Goal: Task Accomplishment & Management: Use online tool/utility

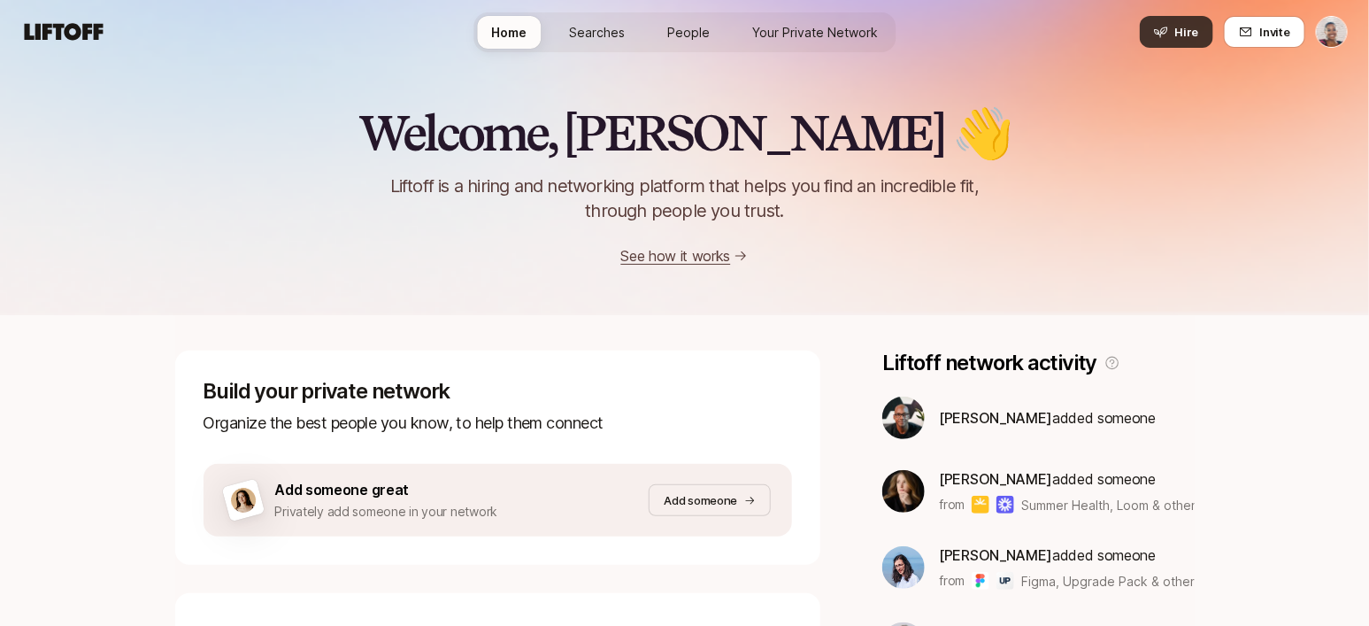
click at [1168, 27] on icon at bounding box center [1161, 32] width 14 height 14
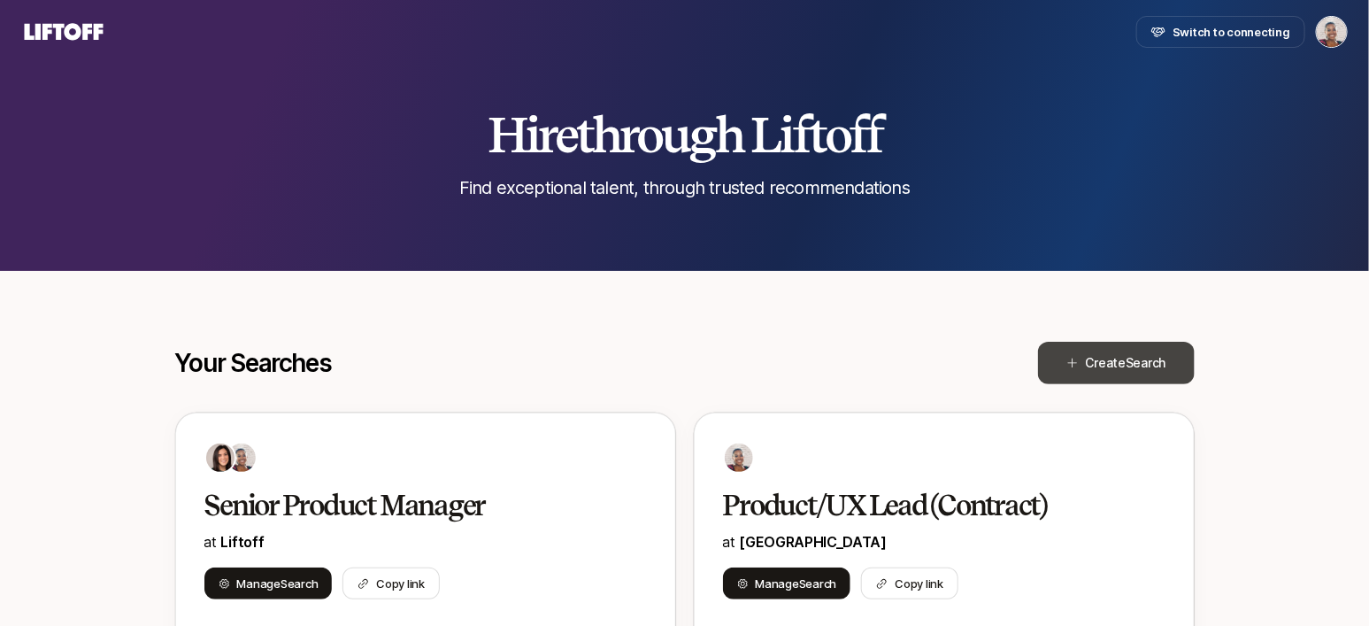
click at [1083, 353] on button "Create Search" at bounding box center [1116, 363] width 157 height 42
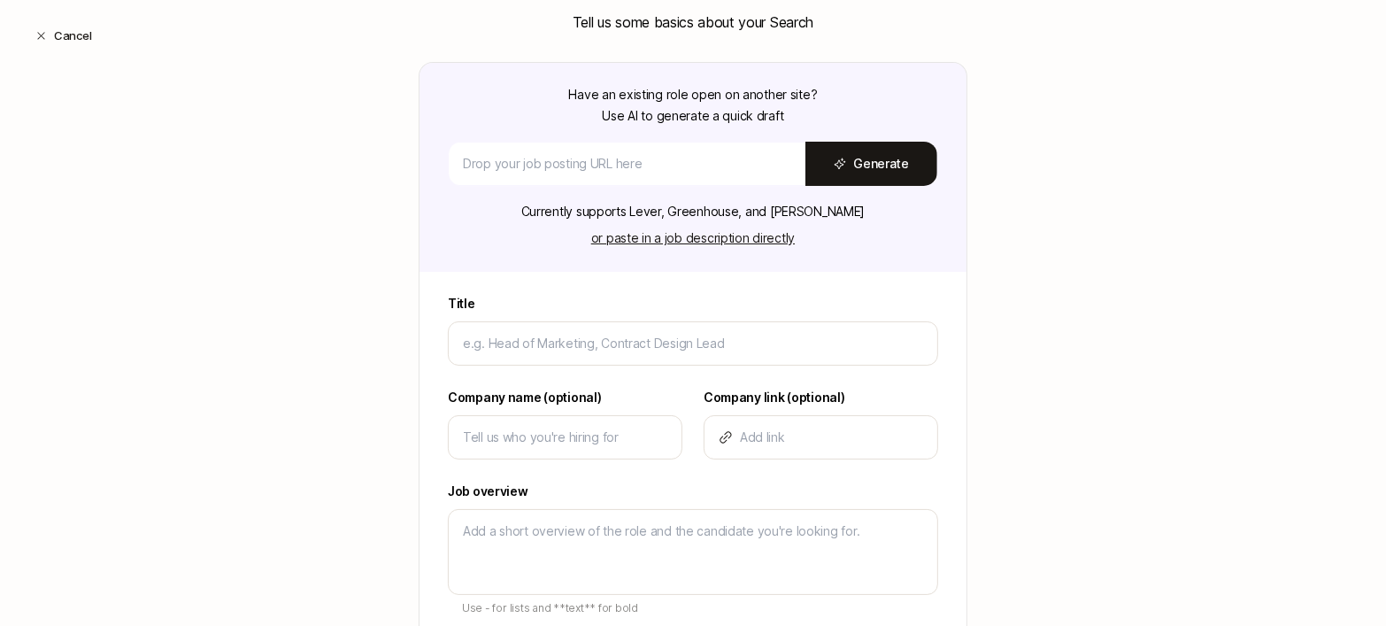
scroll to position [180, 0]
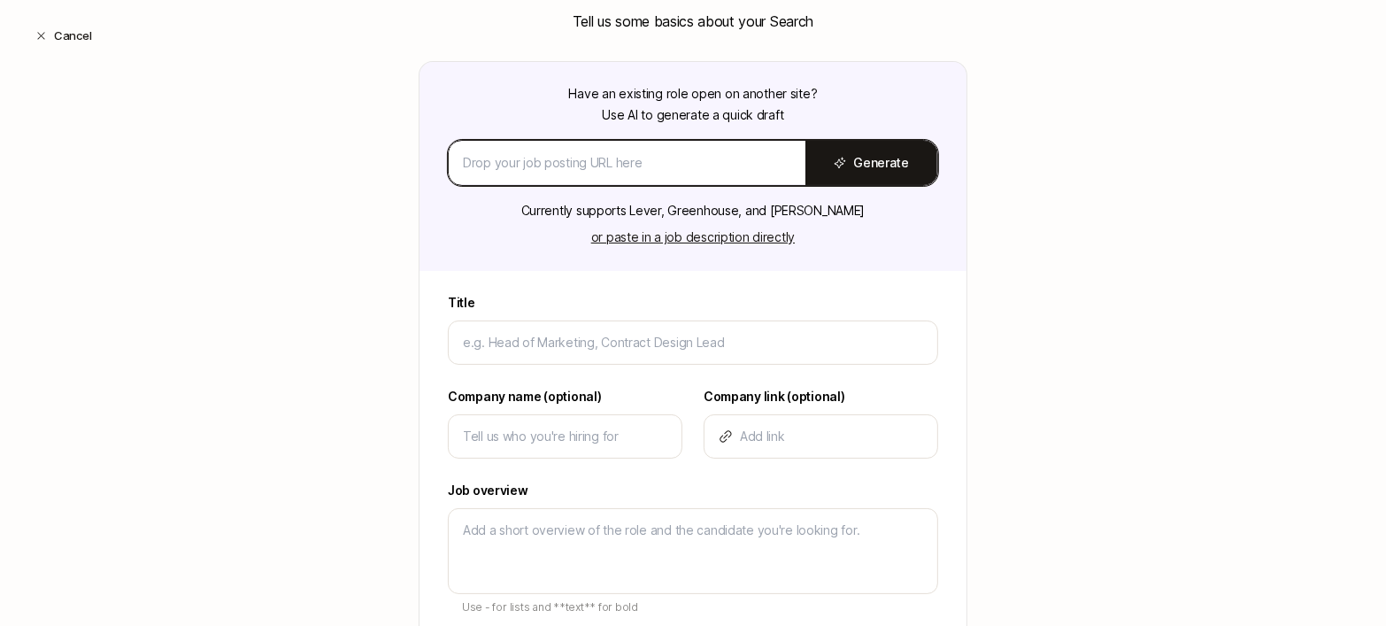
click at [627, 160] on input at bounding box center [627, 162] width 328 height 21
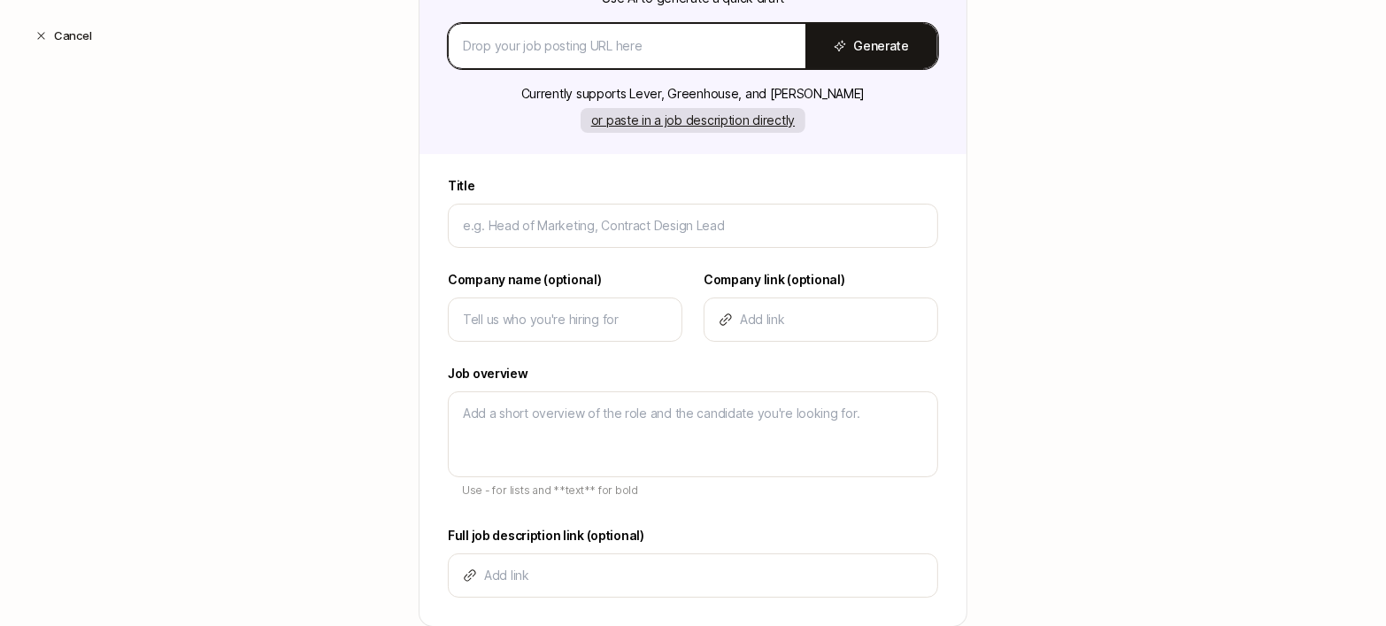
scroll to position [308, 0]
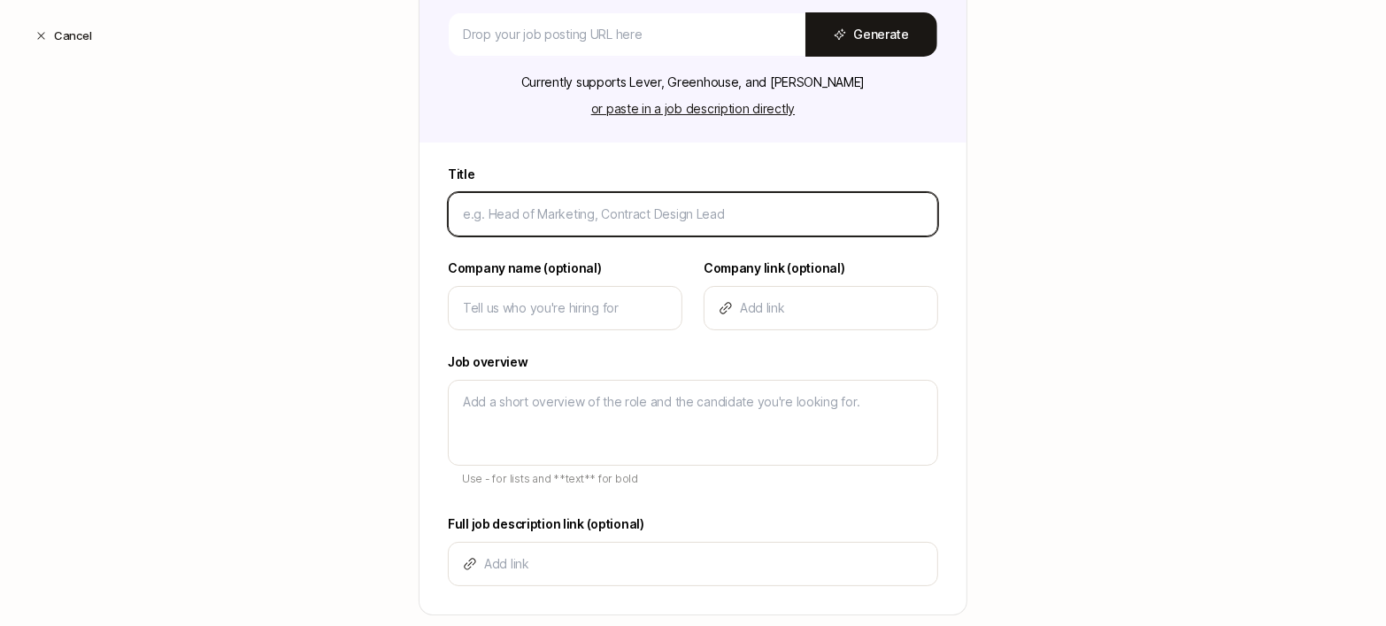
click at [707, 213] on input at bounding box center [693, 214] width 460 height 21
type input "D"
type textarea "x"
type input "De"
type textarea "x"
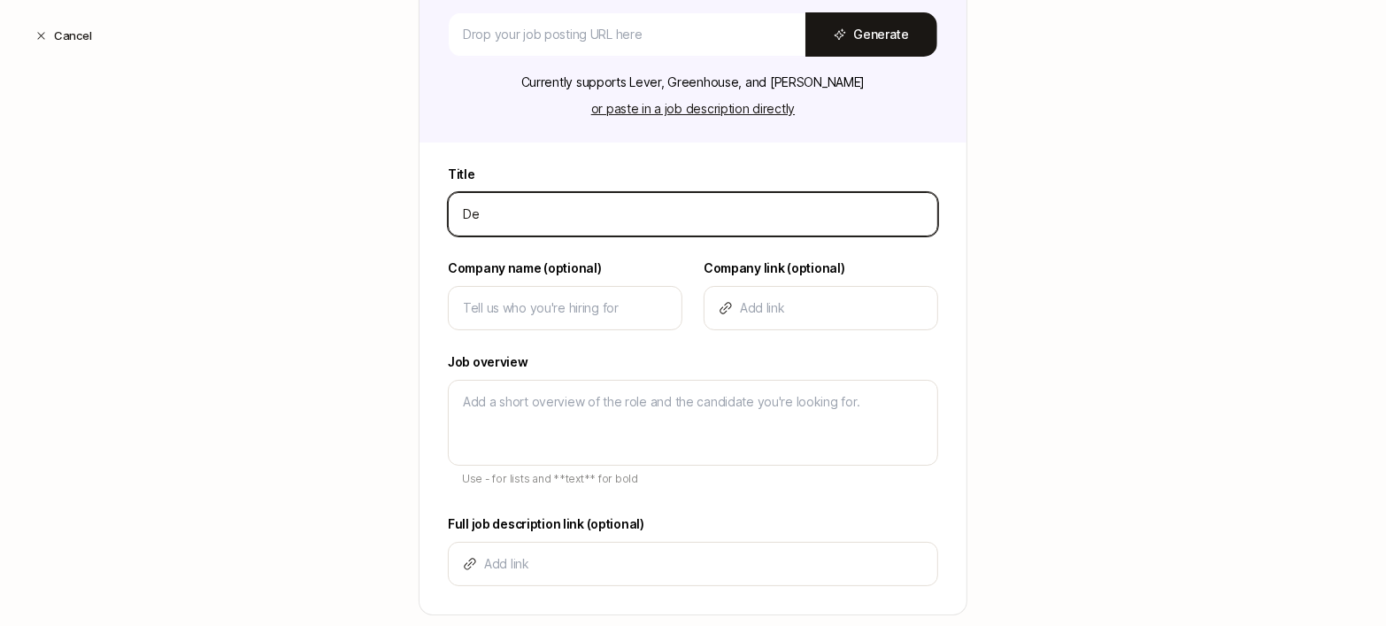
type input "Des"
type textarea "x"
type input "Desi"
type textarea "x"
type input "Desig"
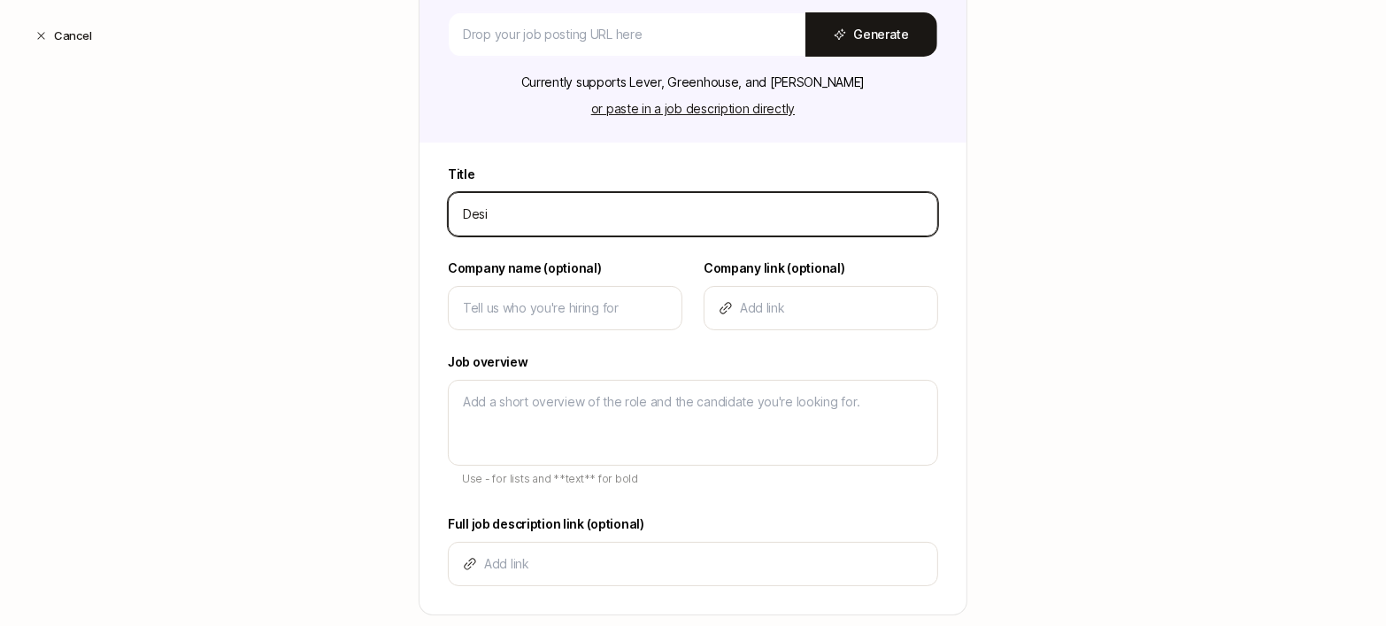
type textarea "x"
type input "Design"
type textarea "x"
type input "Design"
type textarea "x"
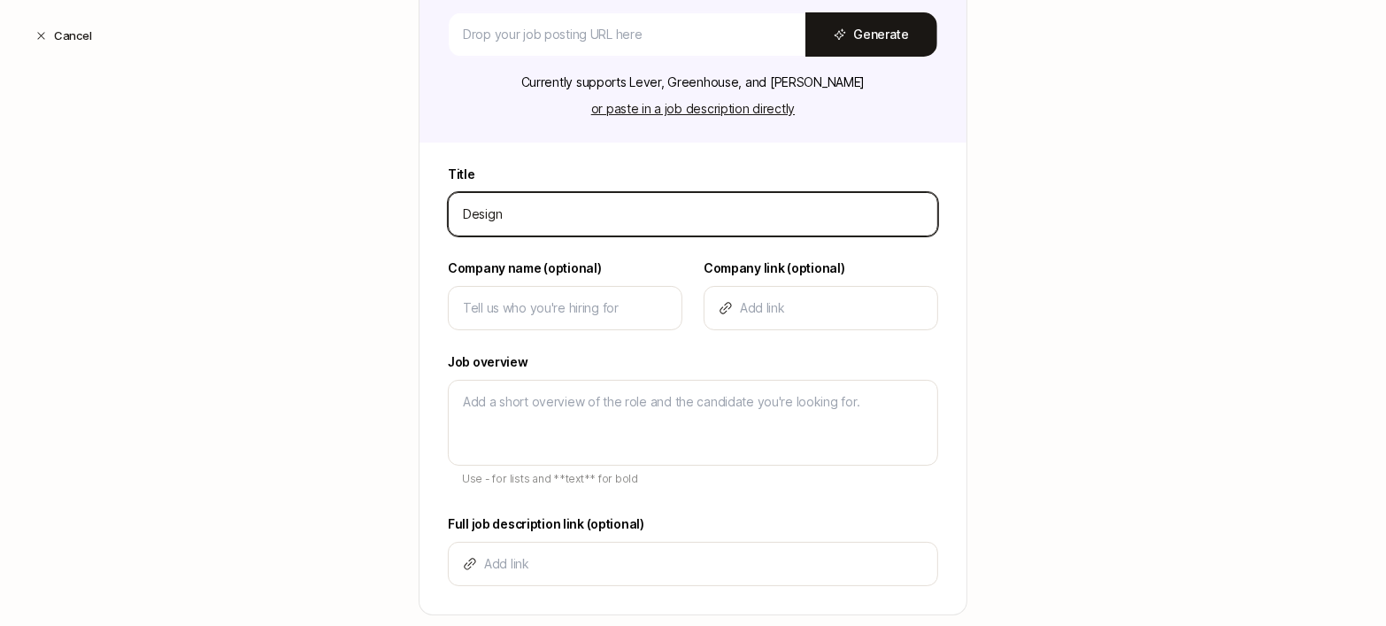
type input "Design L"
type textarea "x"
type input "Design Le"
type textarea "x"
type input "Design Lea"
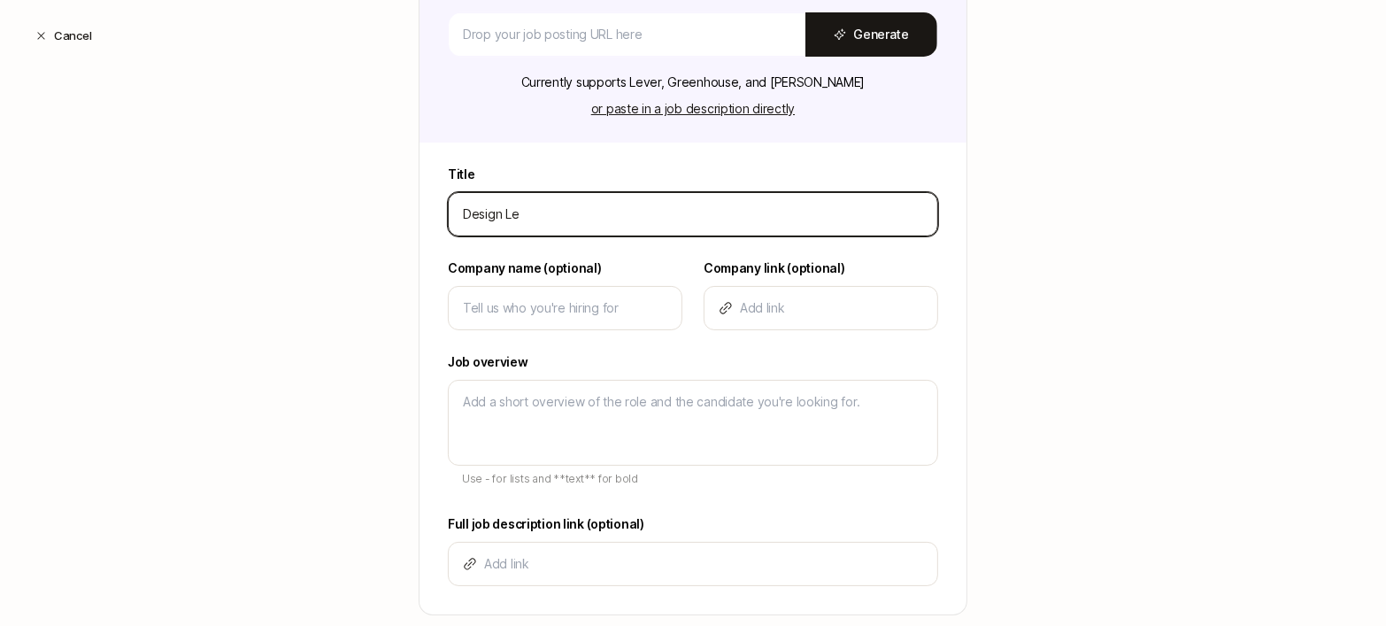
type textarea "x"
type input "Design Lead"
type textarea "x"
type input "Design Lead"
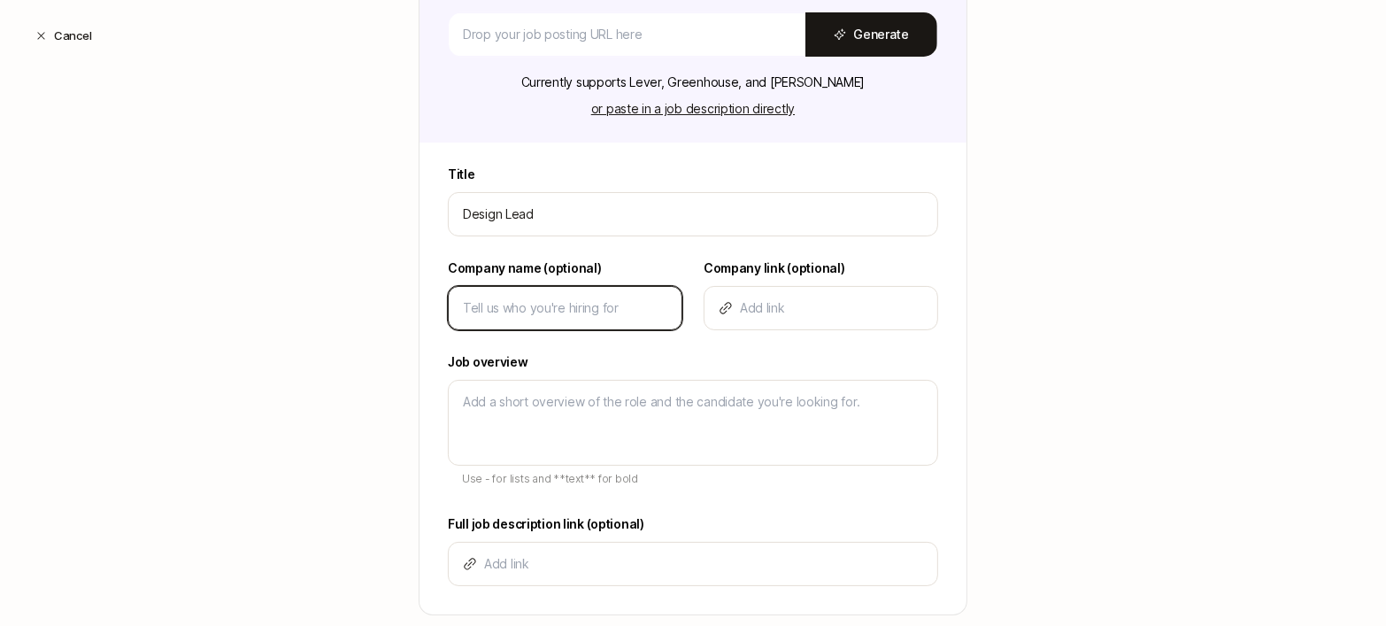
click at [604, 298] on input at bounding box center [565, 307] width 204 height 21
type input "L"
type textarea "x"
type input "Li"
type textarea "x"
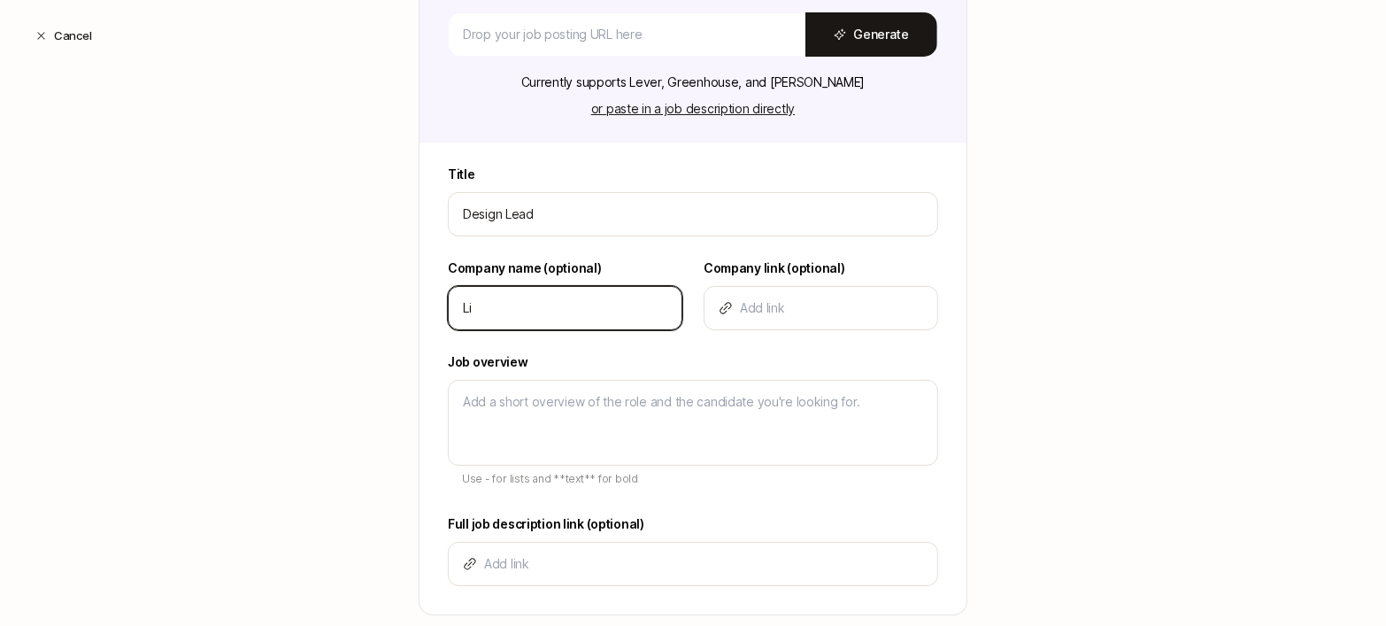
type input "Lif"
type textarea "x"
type input "Lift"
type textarea "x"
type input "Lifto"
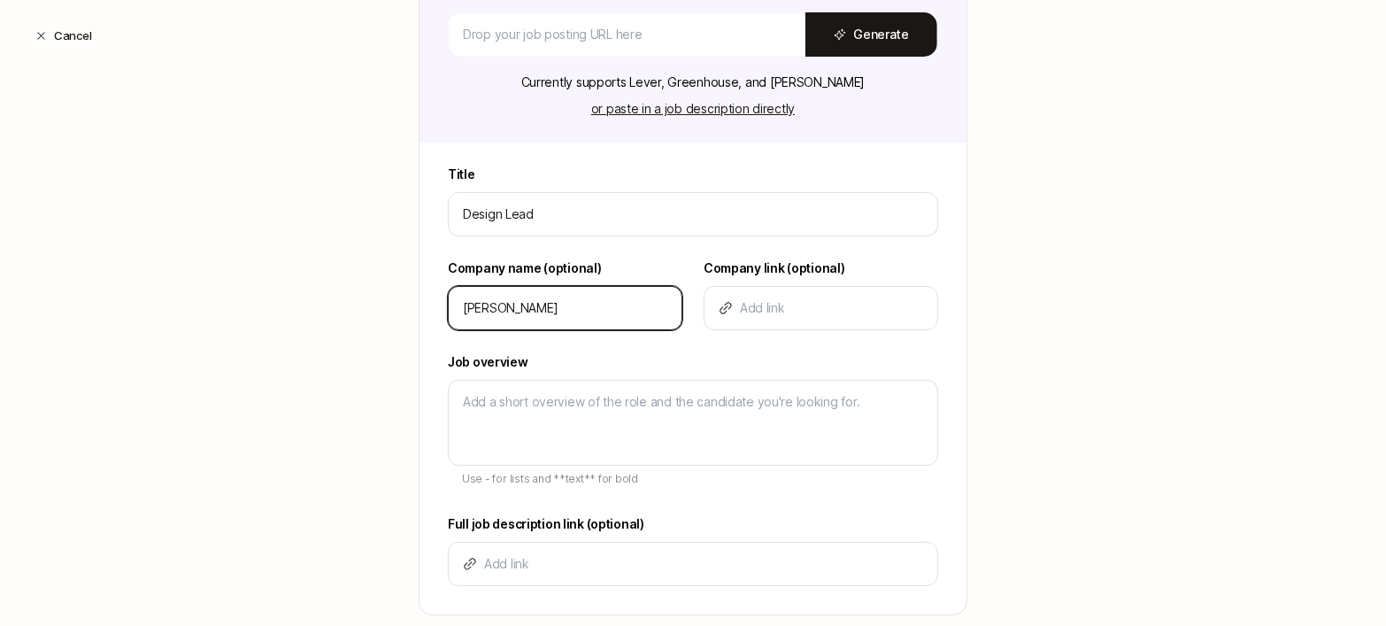
type textarea "x"
type input "Liftof"
type textarea "x"
type input "Liftoff"
type textarea "x"
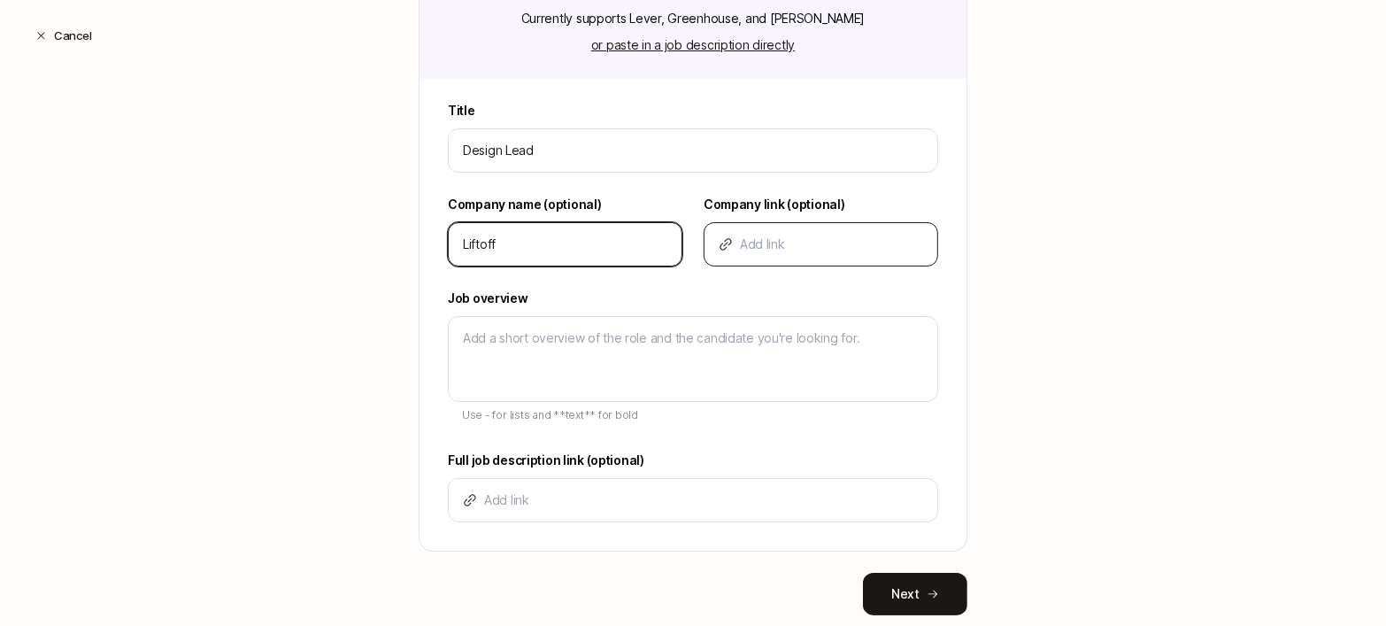
scroll to position [414, 0]
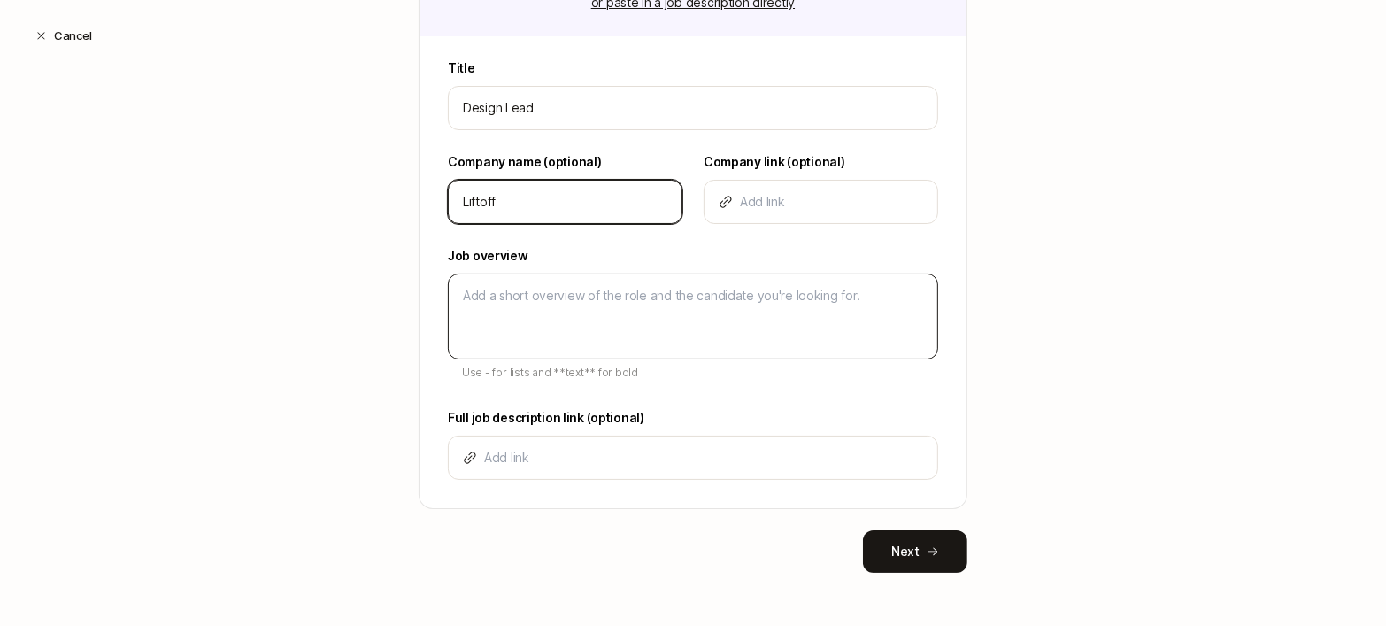
type input "Liftoff"
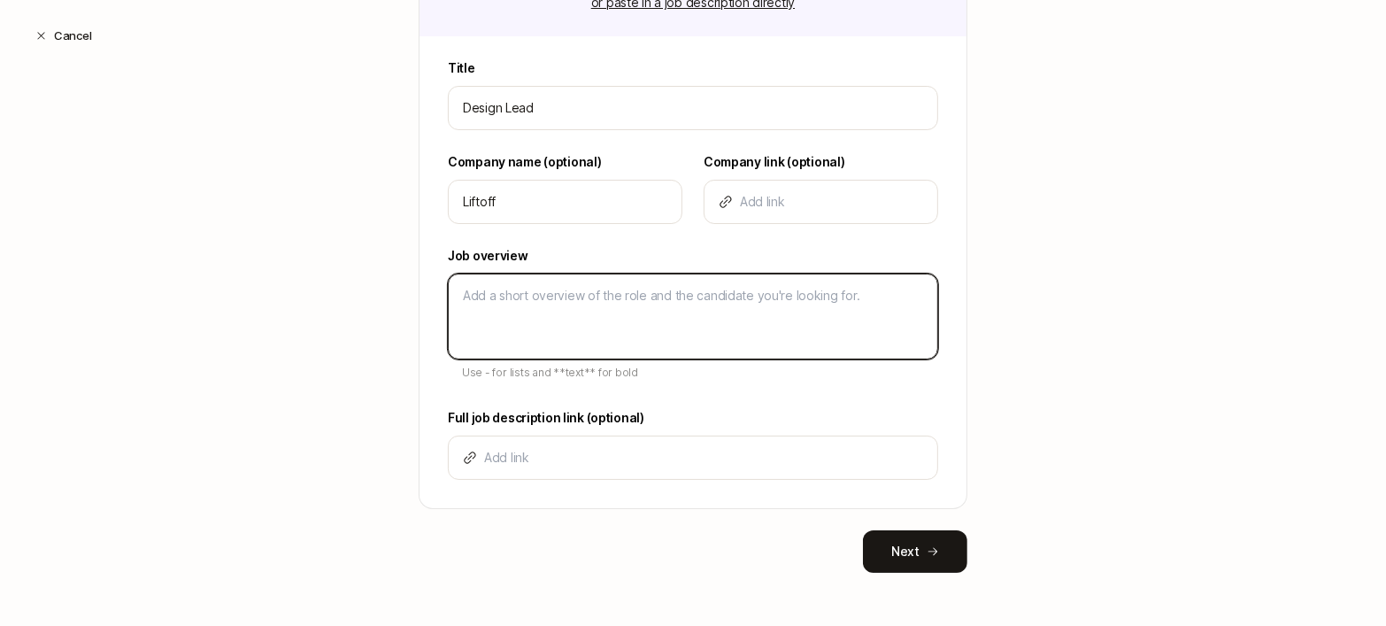
click at [752, 294] on textarea at bounding box center [693, 317] width 490 height 86
type textarea "D"
type textarea "x"
type textarea "De"
type textarea "x"
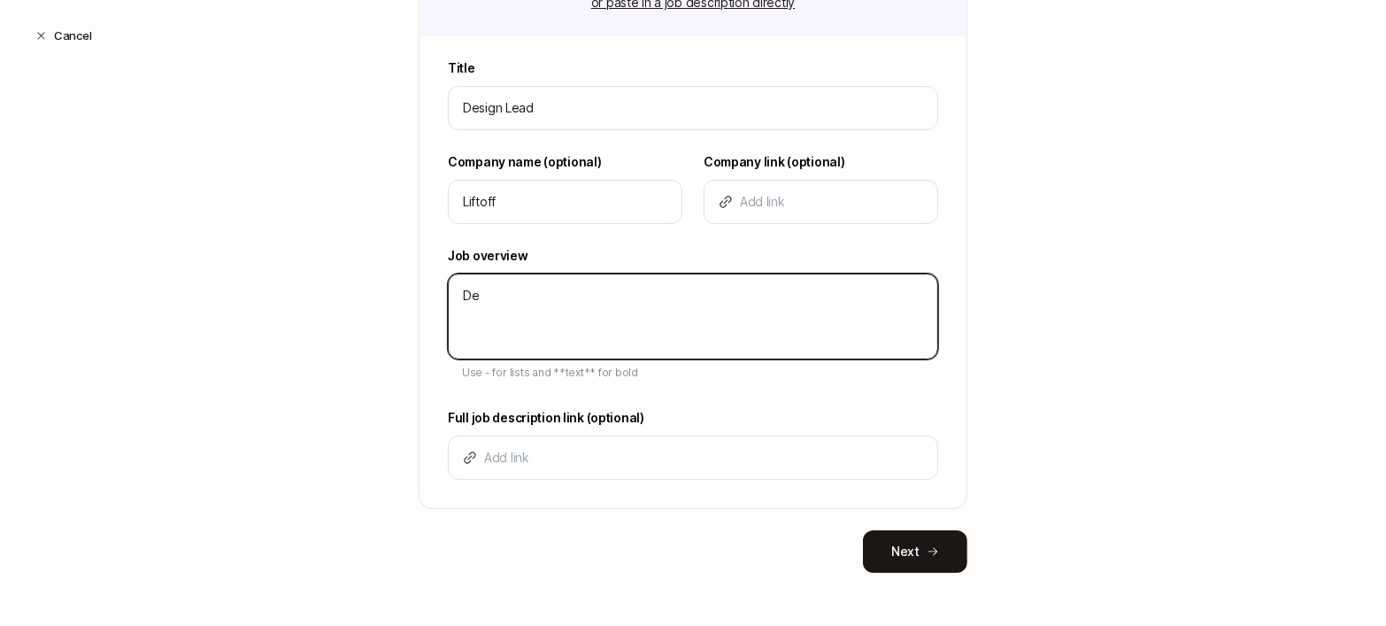
type textarea "Des"
type textarea "x"
type textarea "Desc"
type textarea "x"
type textarea "Descr"
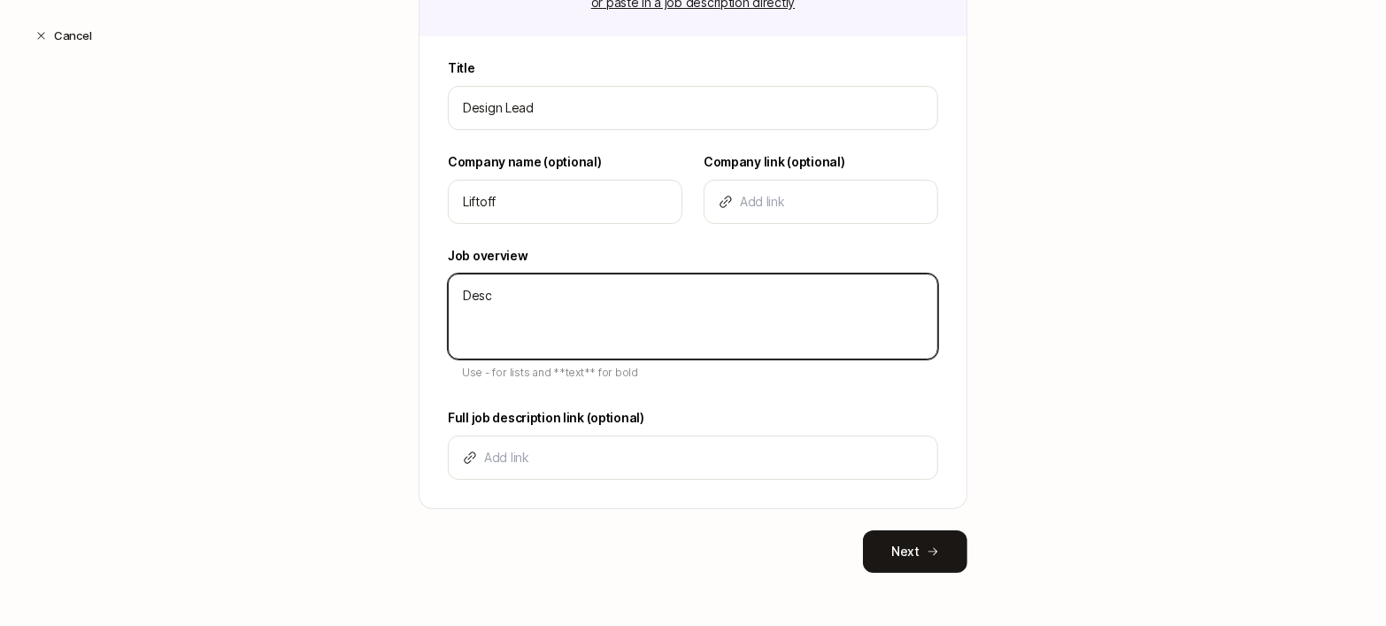
type textarea "x"
type textarea "Descri"
type textarea "x"
type textarea "Descrip"
type textarea "x"
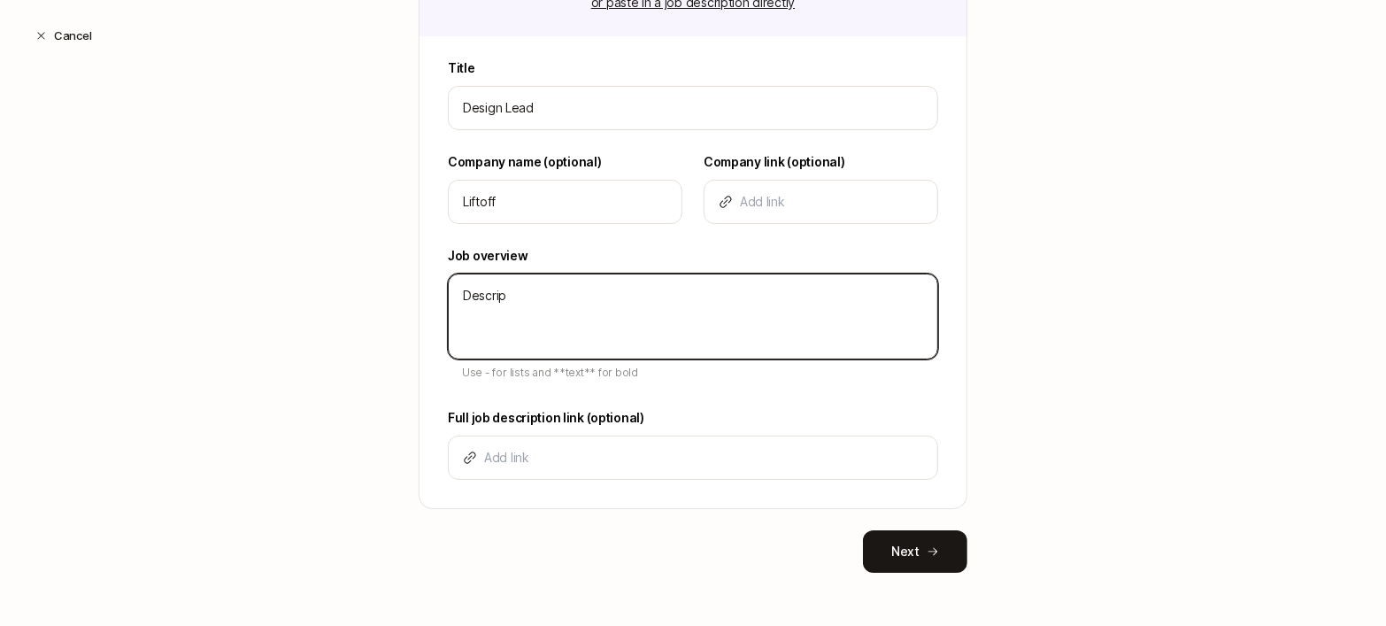
type textarea "Descript"
type textarea "x"
type textarea "Descripti"
type textarea "x"
type textarea "Descriptio"
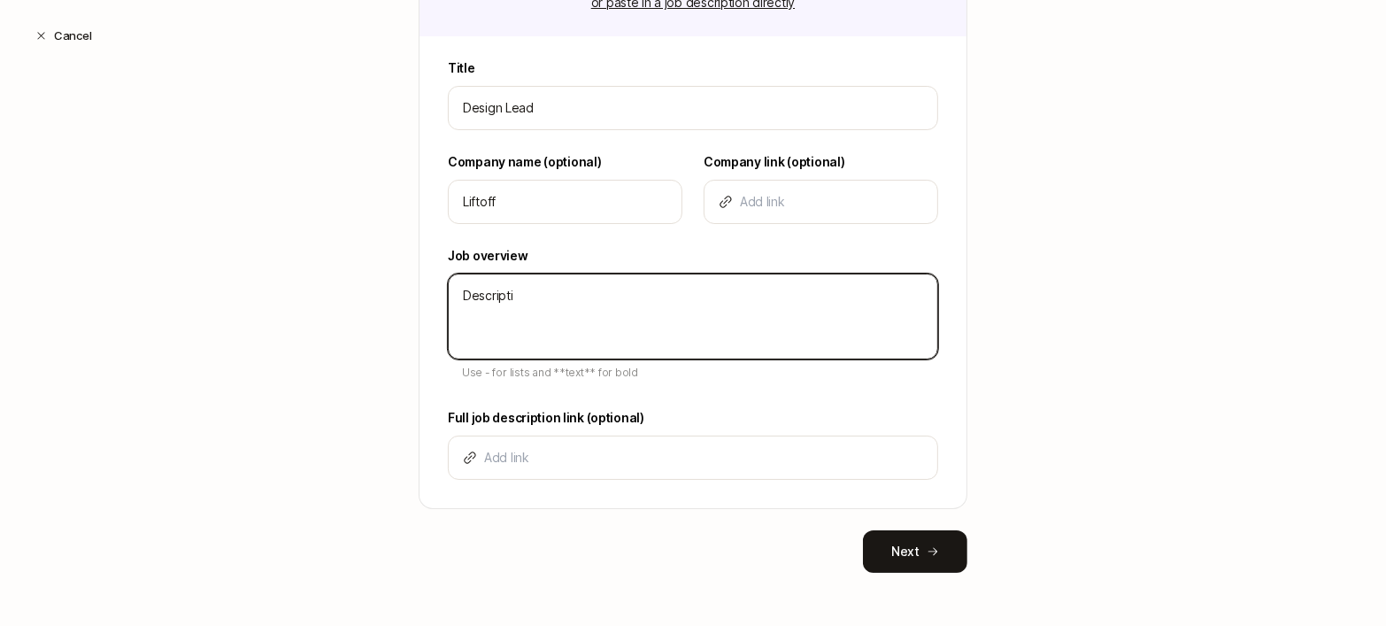
type textarea "x"
type textarea "Description"
type textarea "x"
type textarea "Description"
type textarea "x"
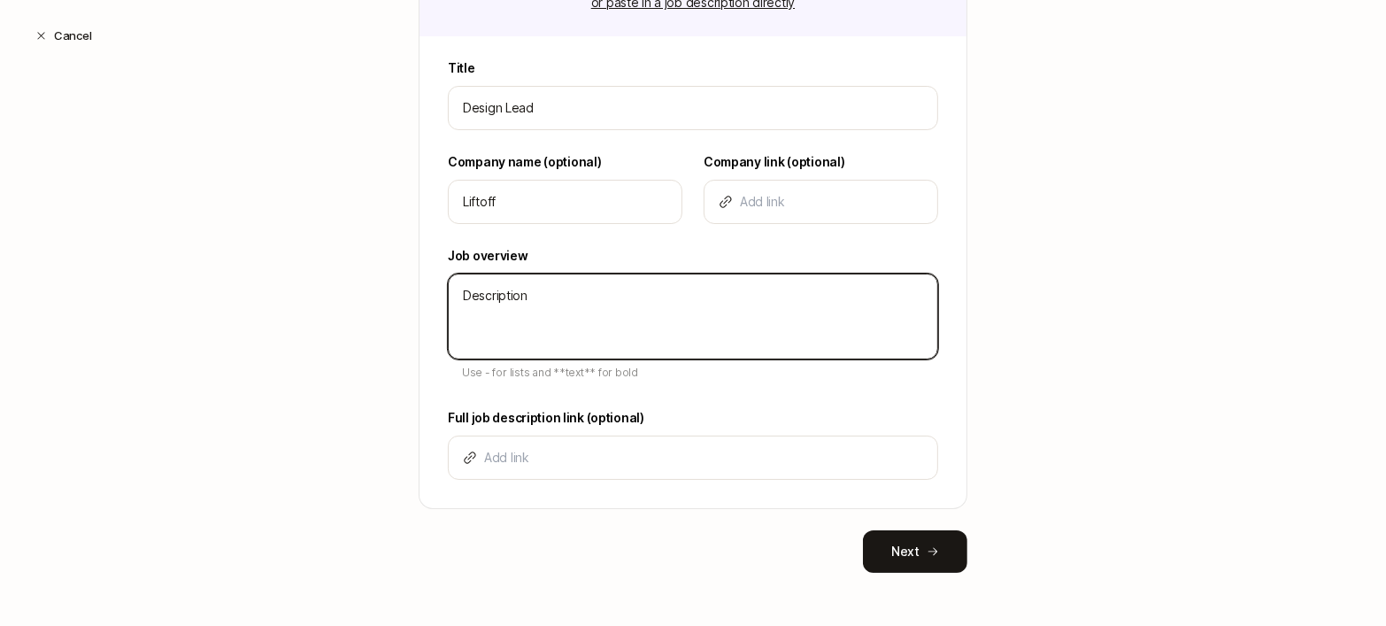
type textarea "Description -"
type textarea "x"
type textarea "Description -"
type textarea "x"
type textarea "Description - B"
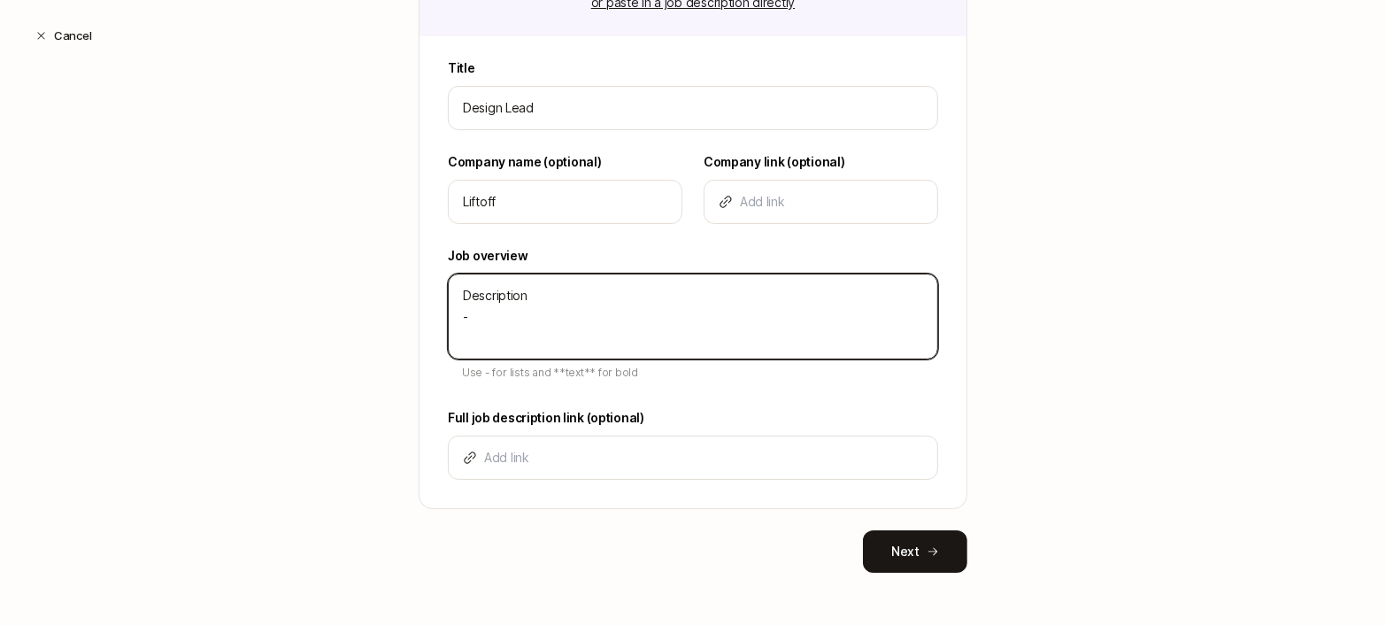
type textarea "x"
type textarea "Description - Bu"
type textarea "x"
type textarea "Description - Bul"
type textarea "x"
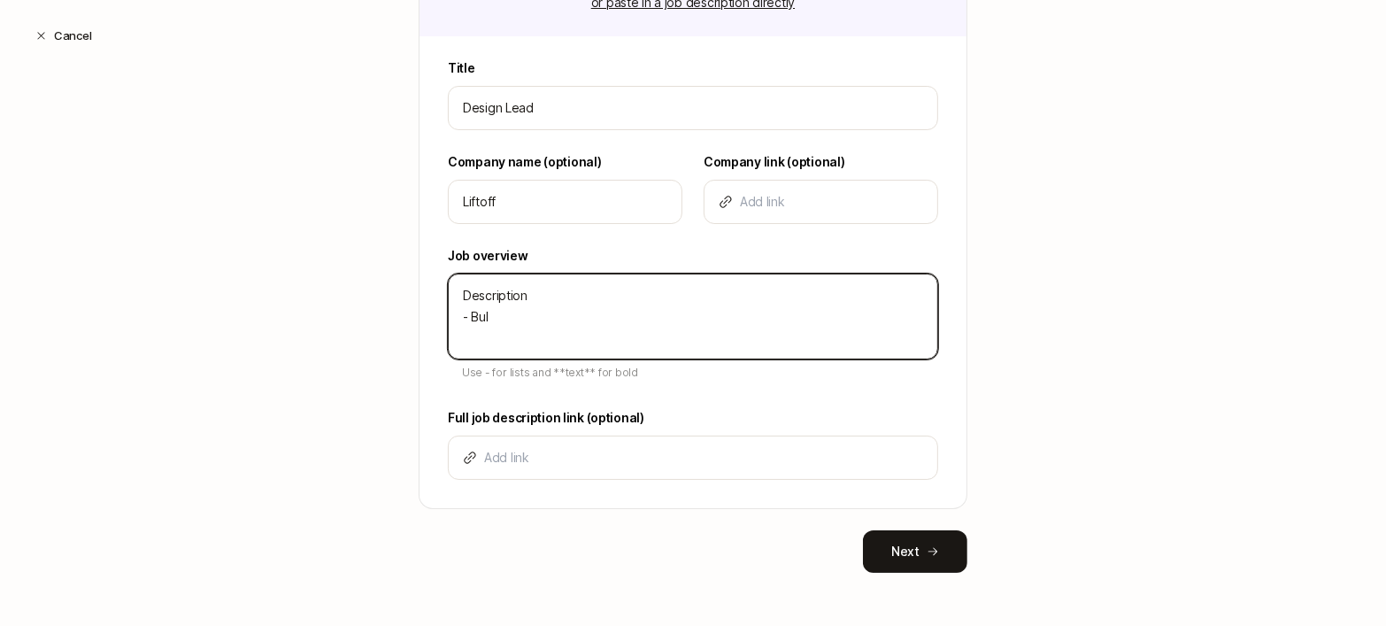
type textarea "Description - Bull"
type textarea "x"
type textarea "Description - Bulle"
type textarea "x"
type textarea "Description - Bullet"
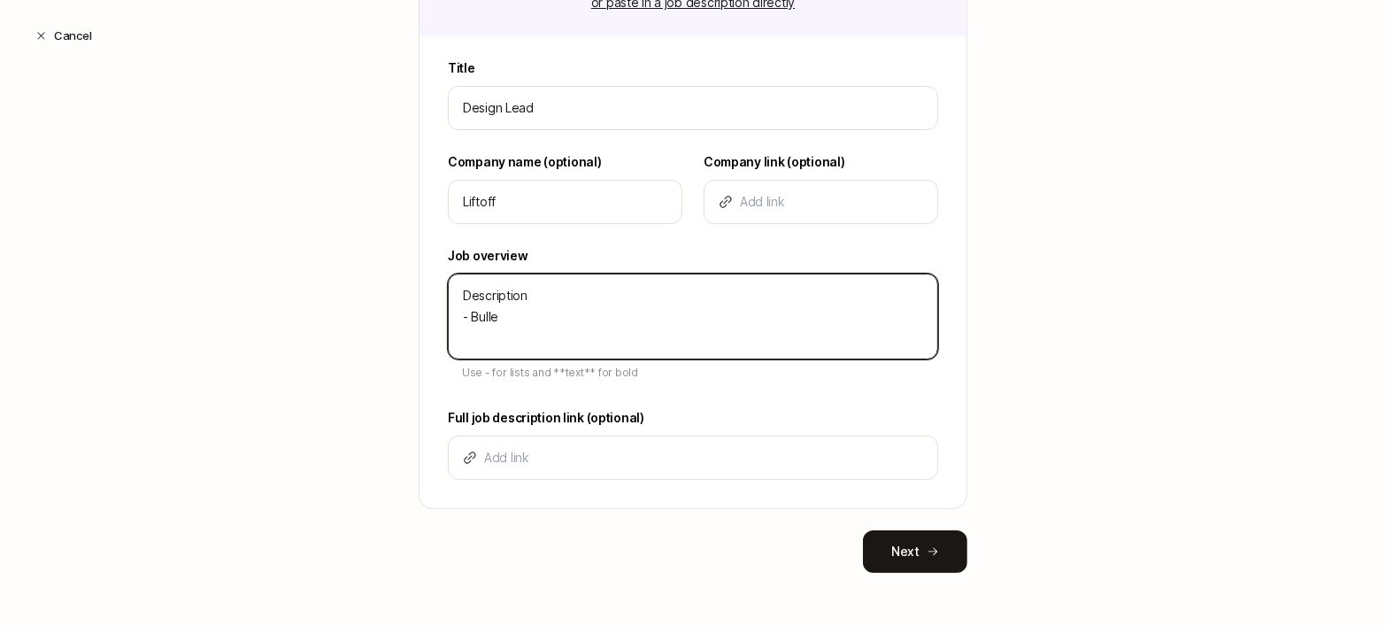
type textarea "x"
type textarea "Description - Bullet"
type textarea "x"
type textarea "Description - Bullet -"
type textarea "x"
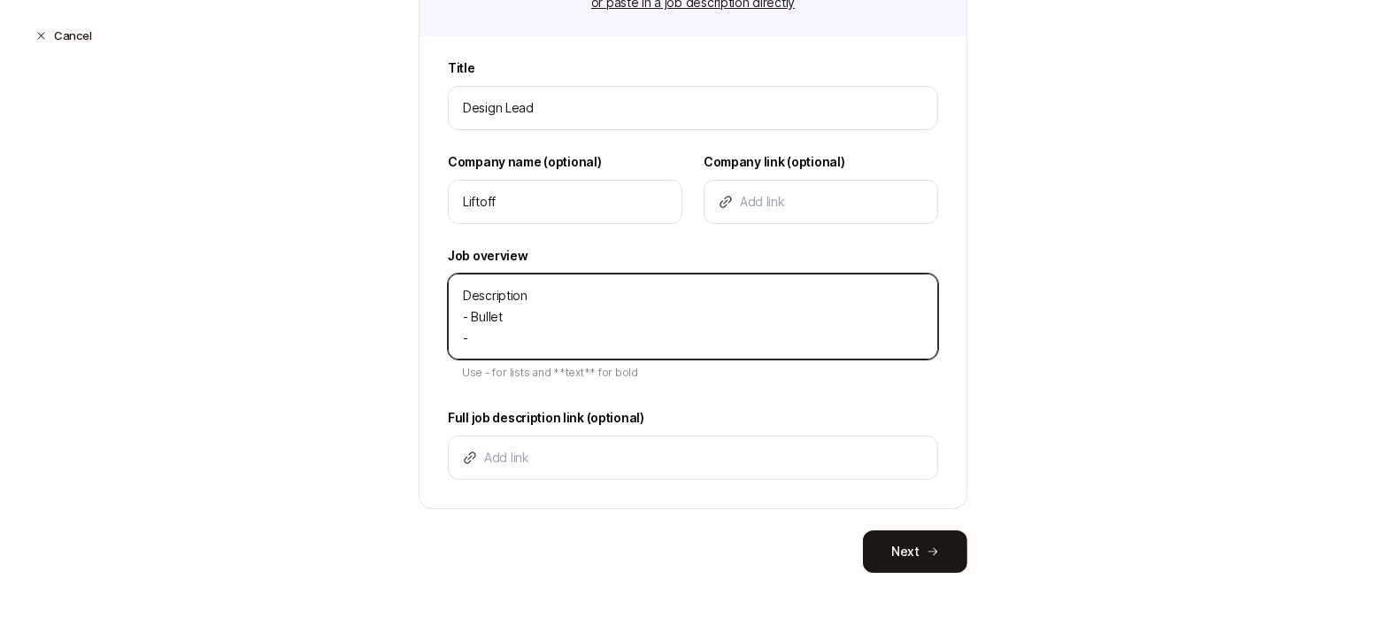
type textarea "Description - Bullet -"
type textarea "x"
type textarea "Description - Bullet - B"
type textarea "x"
type textarea "Description - Bullet - Bu"
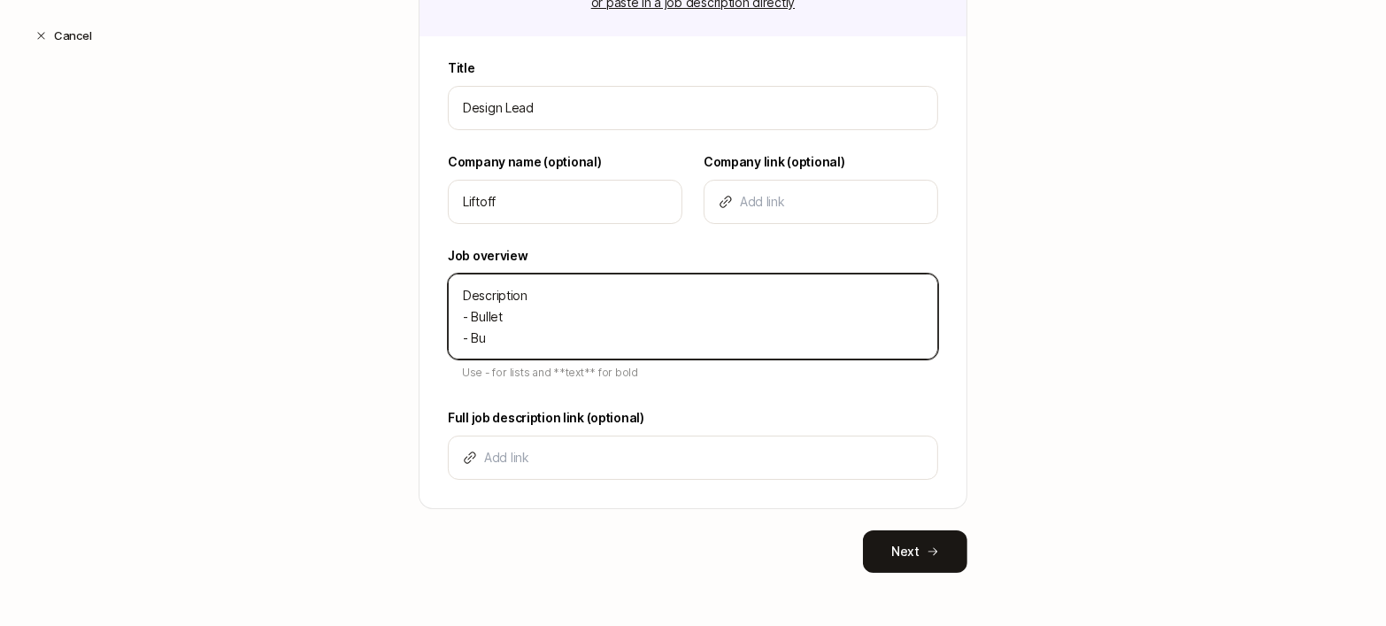
type textarea "x"
type textarea "Description - Bullet - Bul"
type textarea "x"
type textarea "Description - Bullet - Bull"
type textarea "x"
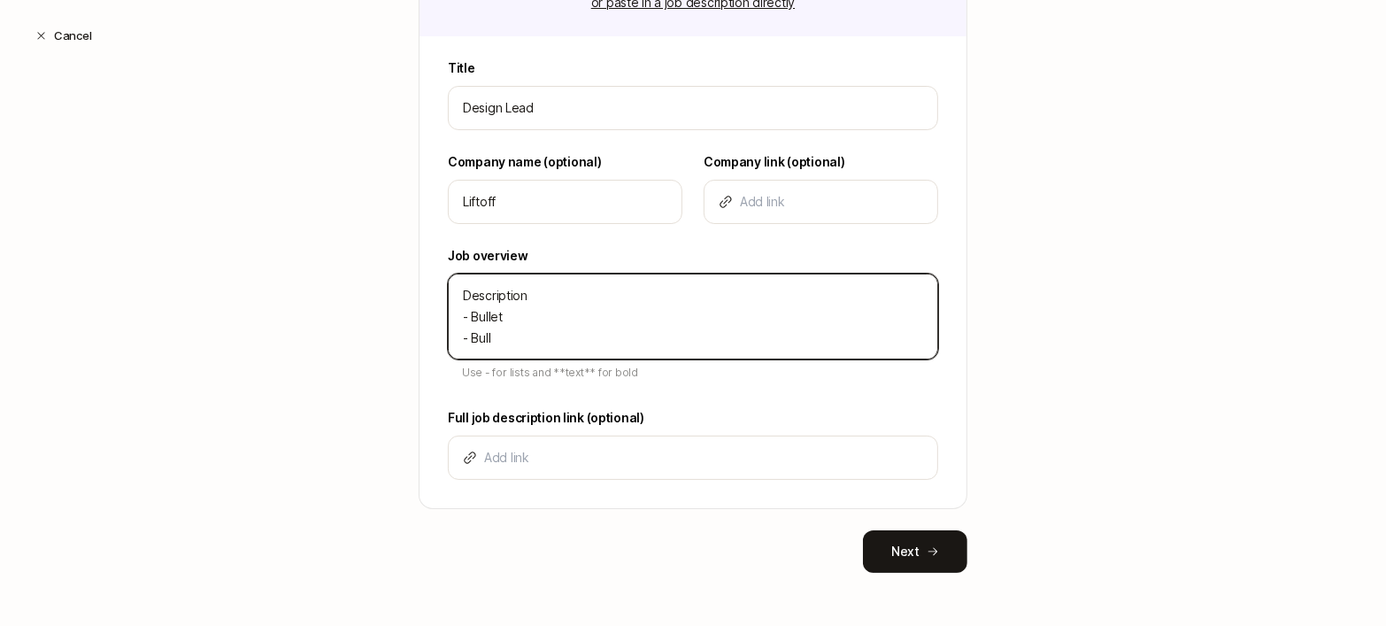
type textarea "Description - Bullet - Bulle"
type textarea "x"
type textarea "Description - Bullet - Bullet"
type textarea "x"
type textarea "Description - Bullet - Bullet"
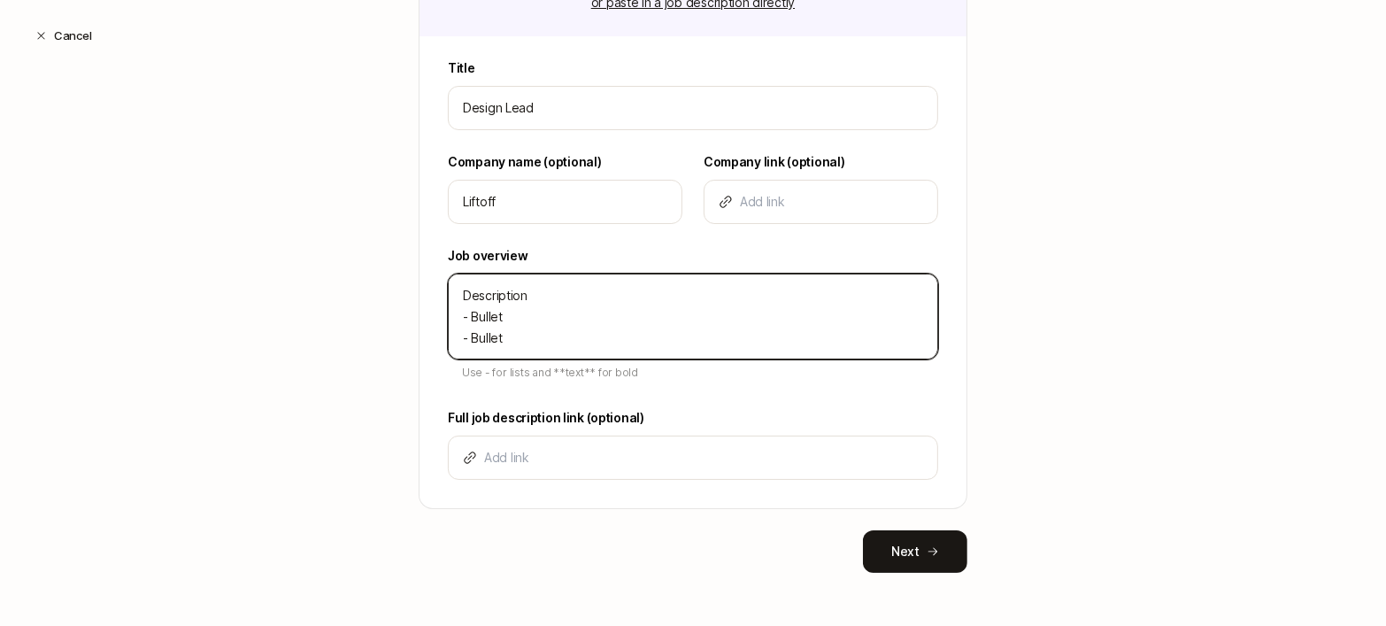
type textarea "x"
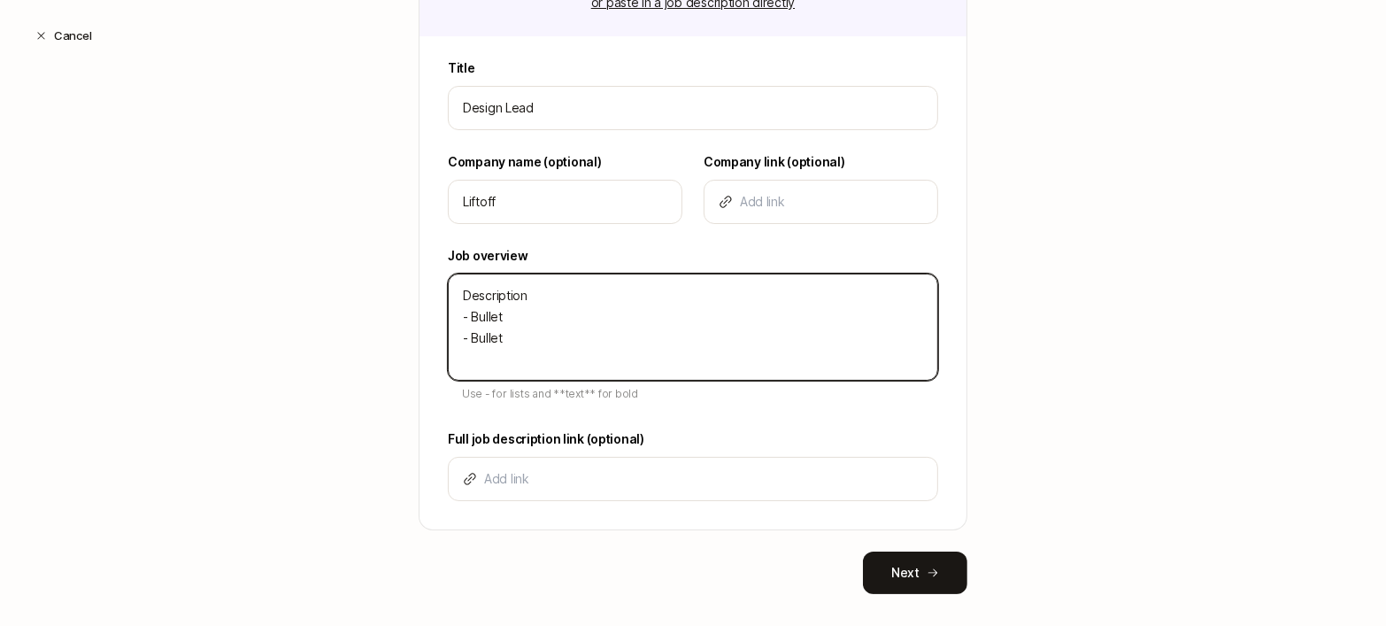
type textarea "Description - Bullet - Bullet -"
type textarea "x"
type textarea "Description - Bullet - Bullet -"
type textarea "x"
type textarea "Description - Bullet - Bullet - B"
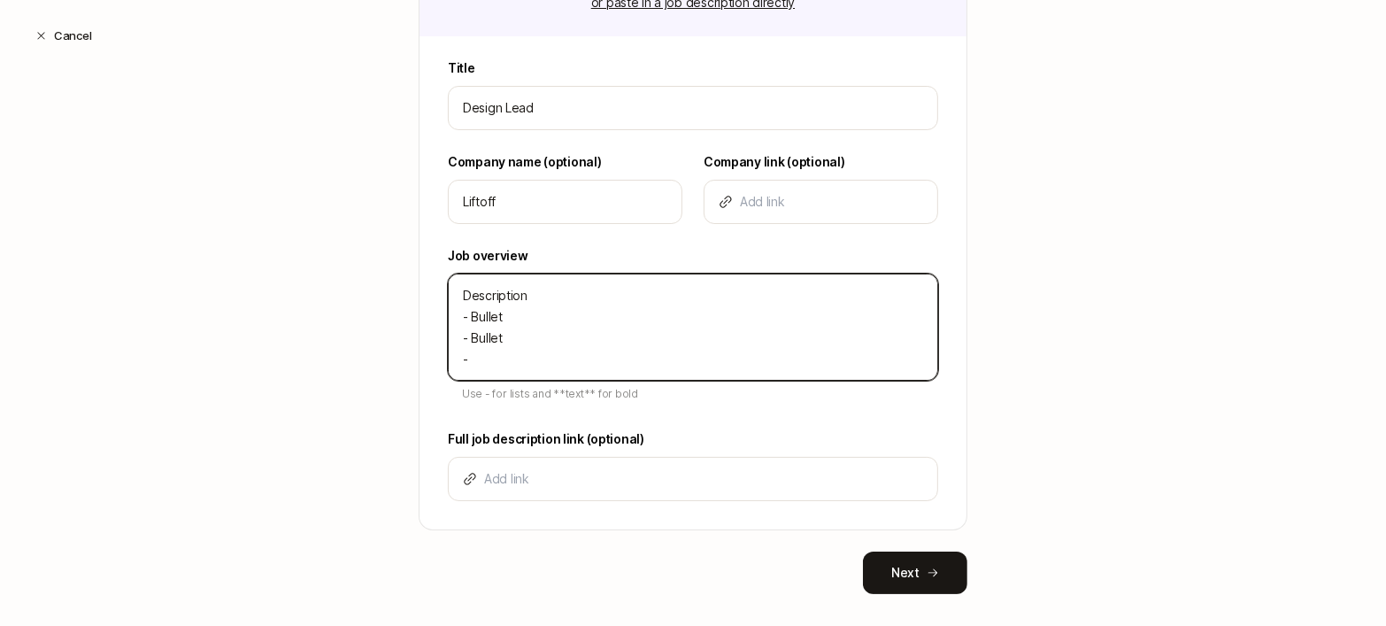
type textarea "x"
type textarea "Description - Bullet - Bullet - Bu"
type textarea "x"
type textarea "Description - Bullet - Bullet - Bul"
type textarea "x"
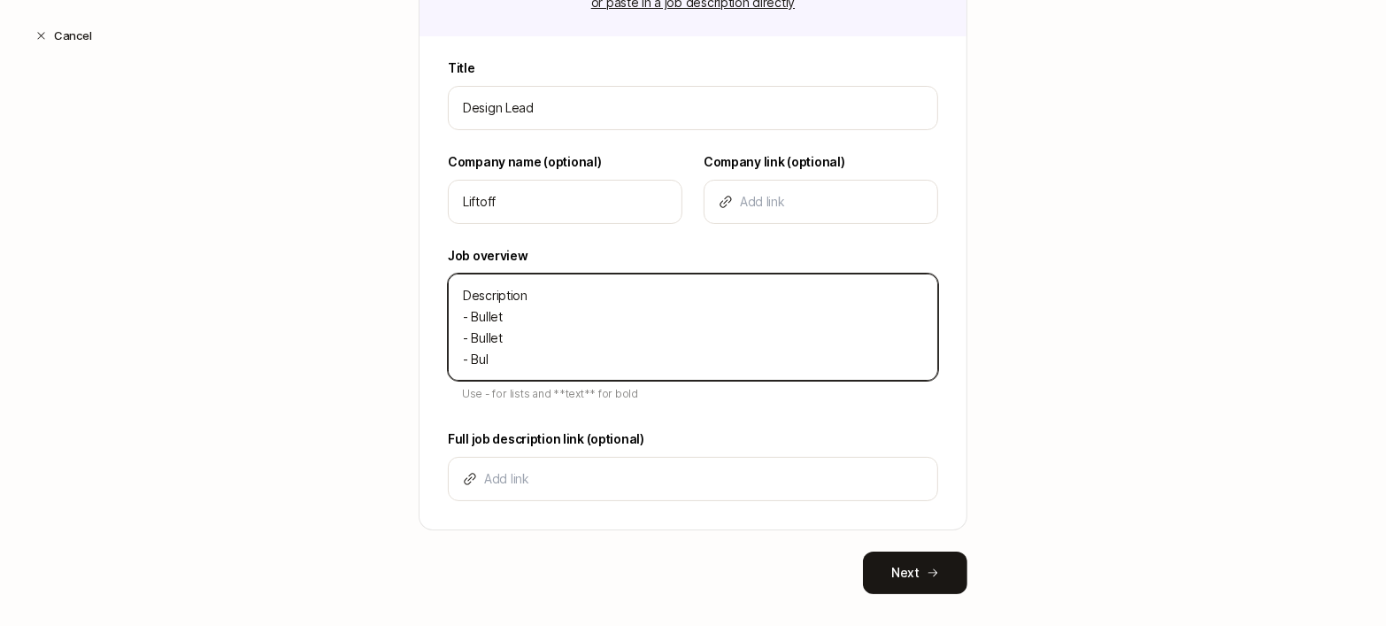
type textarea "Description - Bullet - Bullet - Bull"
type textarea "x"
type textarea "Description - Bullet - Bullet - Bulle"
type textarea "x"
type textarea "Description - Bullet - Bullet - Bullet"
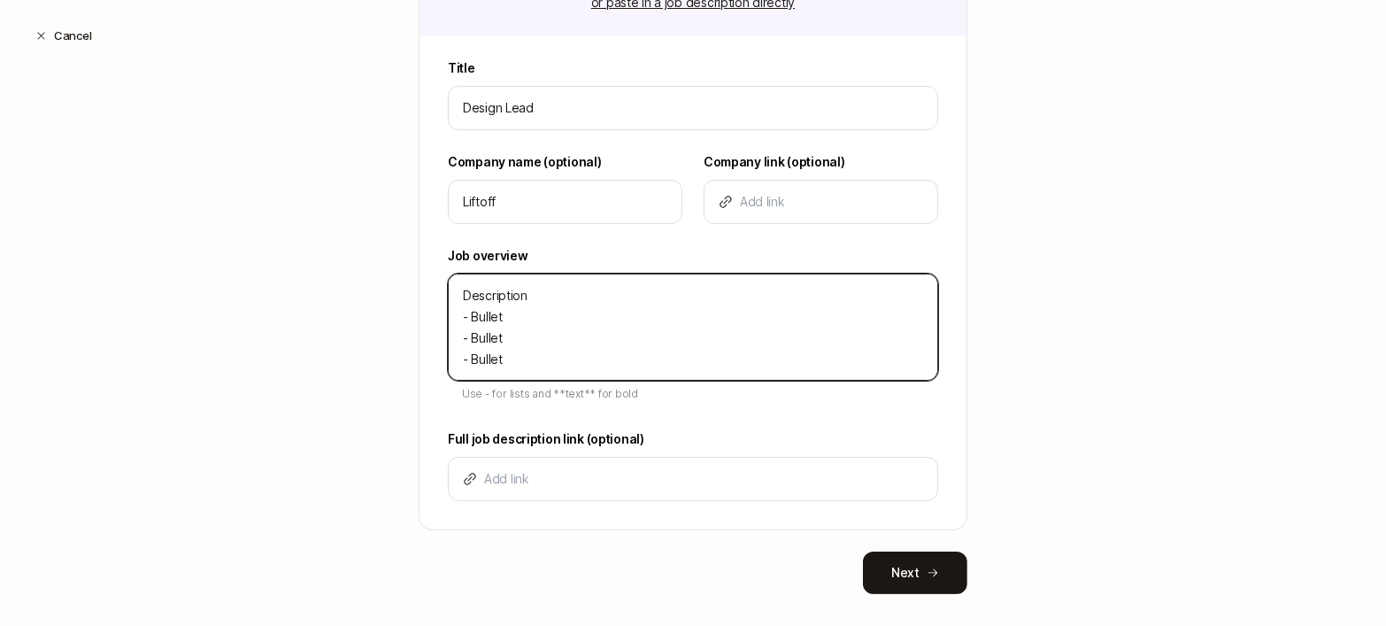
type textarea "x"
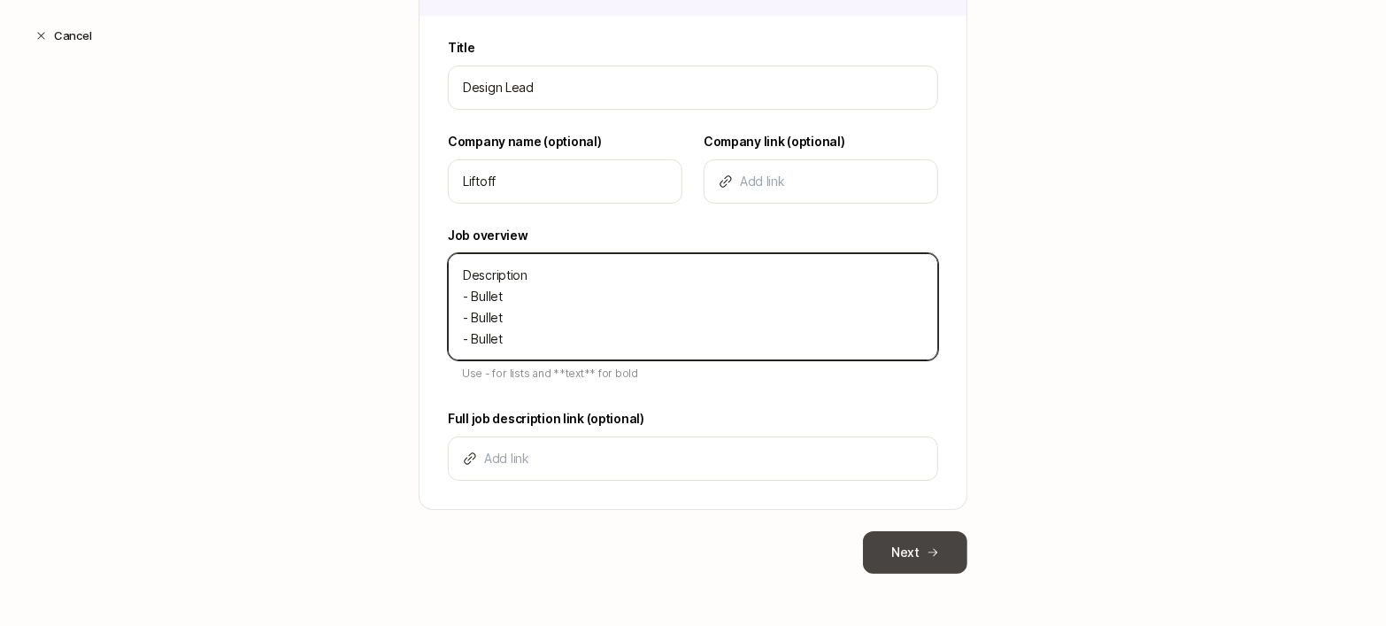
type textarea "Description - Bullet - Bullet - Bullet"
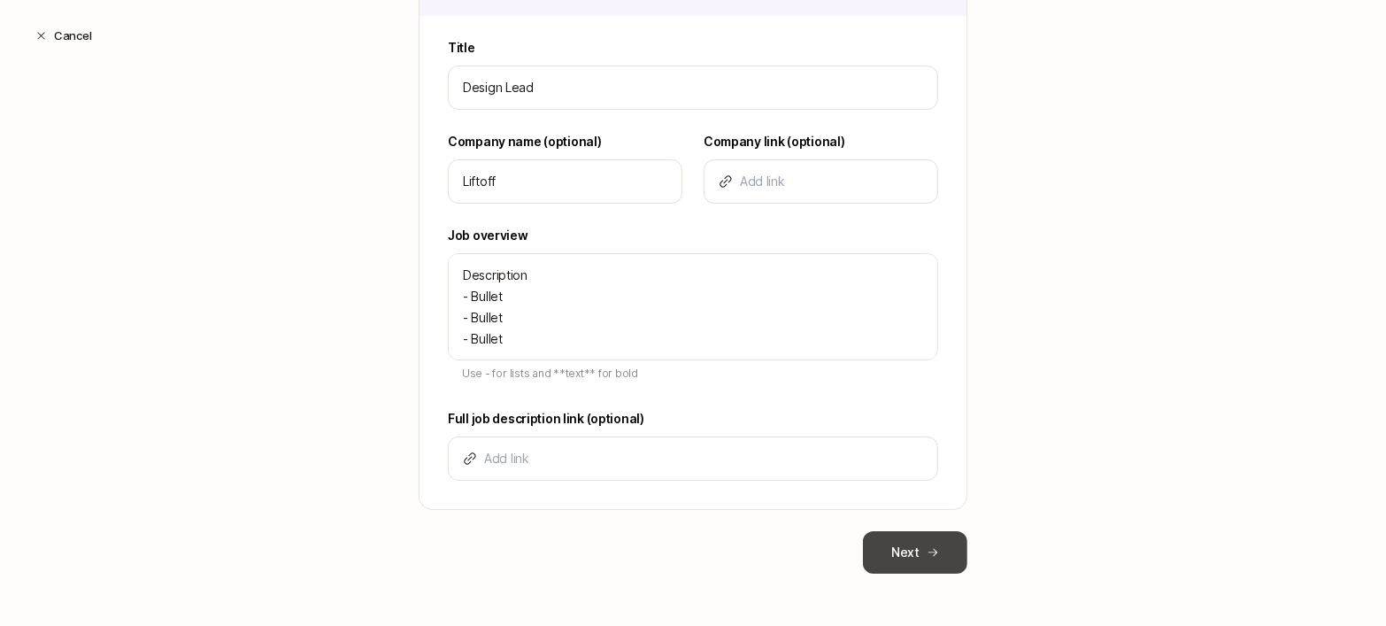
click at [875, 535] on button "Next" at bounding box center [915, 552] width 104 height 42
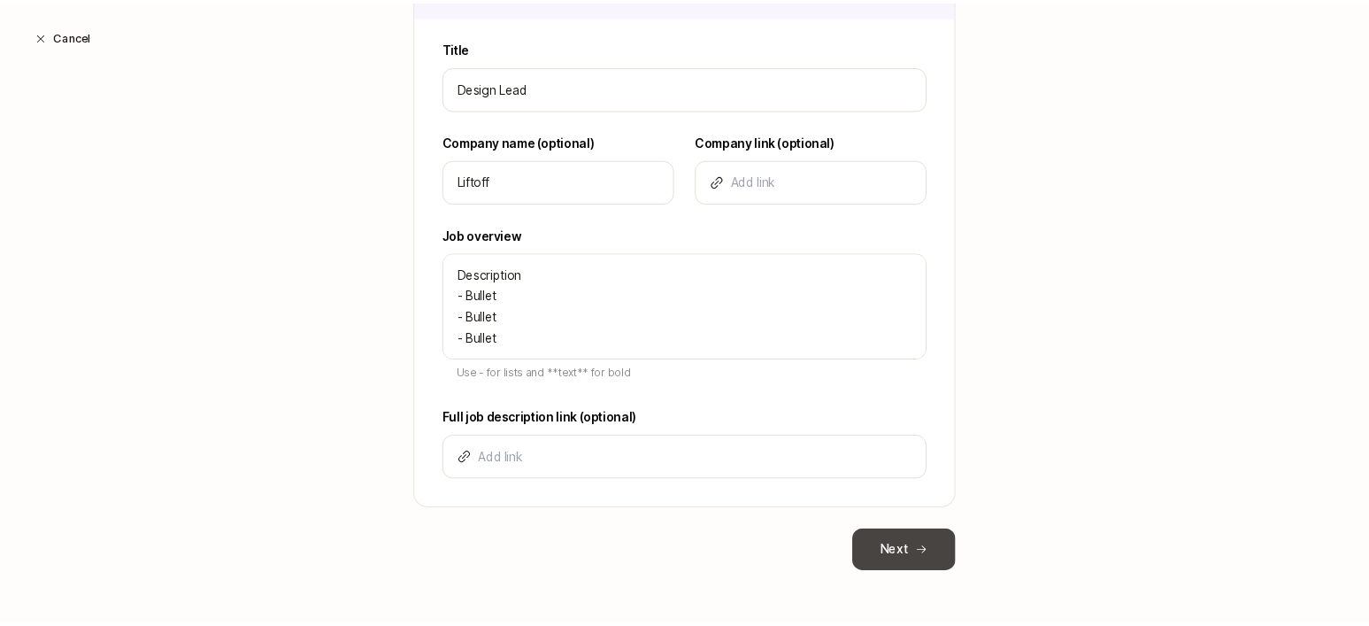
scroll to position [0, 0]
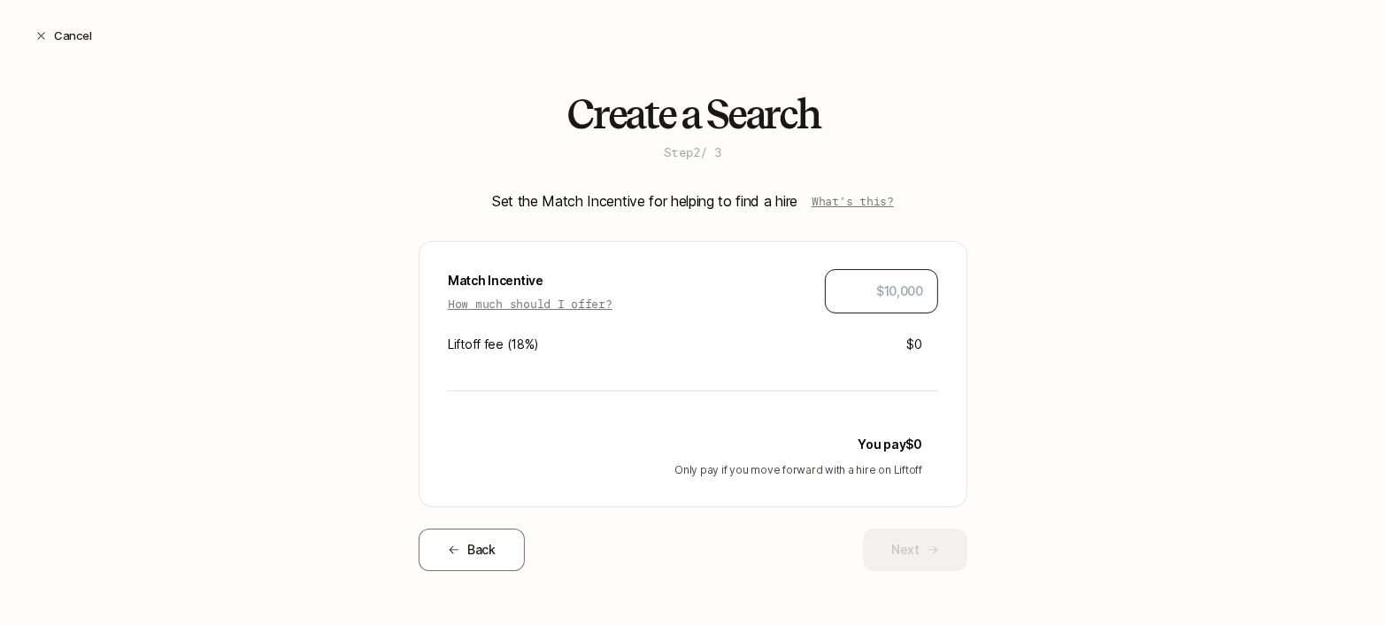
click at [861, 285] on input "text" at bounding box center [881, 291] width 83 height 21
click at [556, 300] on p "How much should I offer?" at bounding box center [530, 304] width 165 height 18
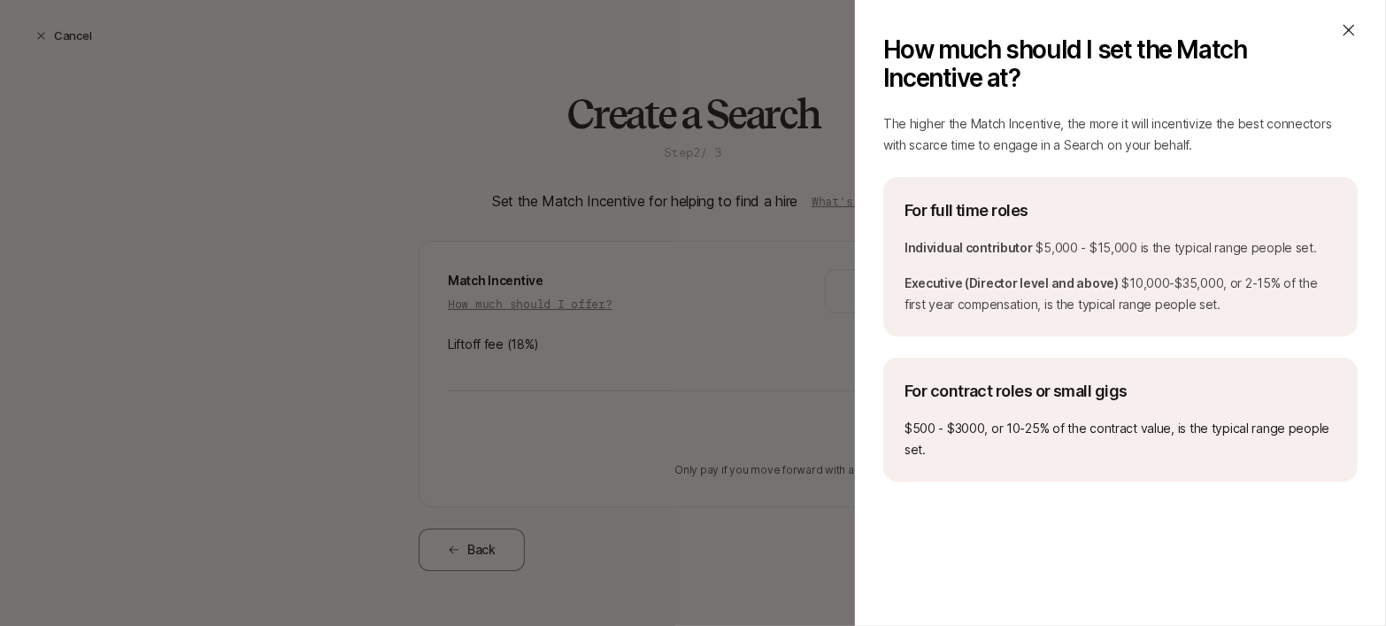
click at [1347, 26] on icon at bounding box center [1349, 30] width 18 height 18
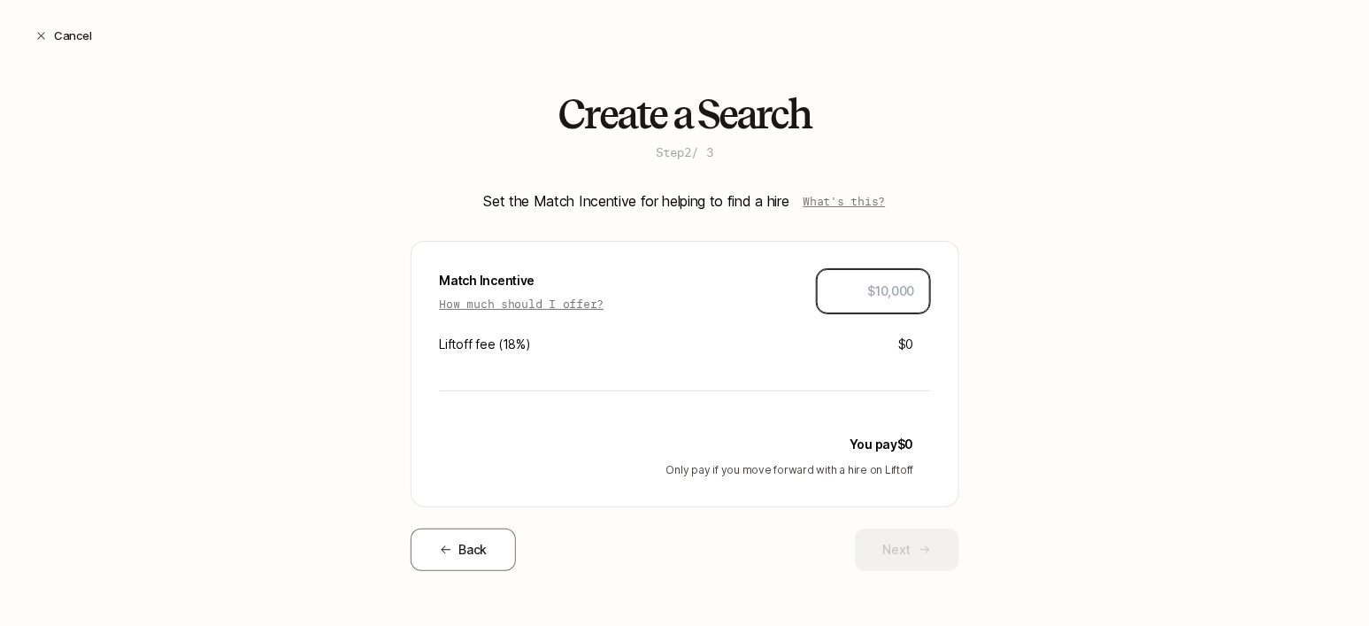
click at [856, 286] on input "text" at bounding box center [873, 291] width 83 height 21
type input "$5,000"
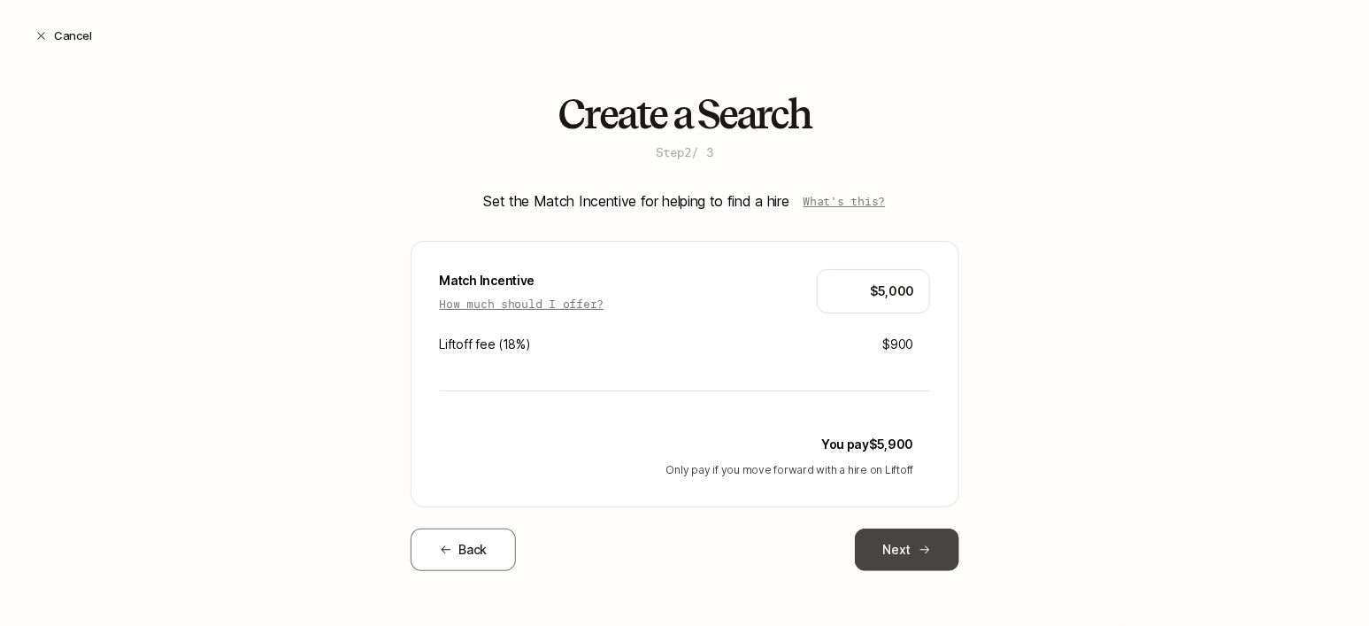
click at [910, 543] on button "Next" at bounding box center [907, 549] width 104 height 42
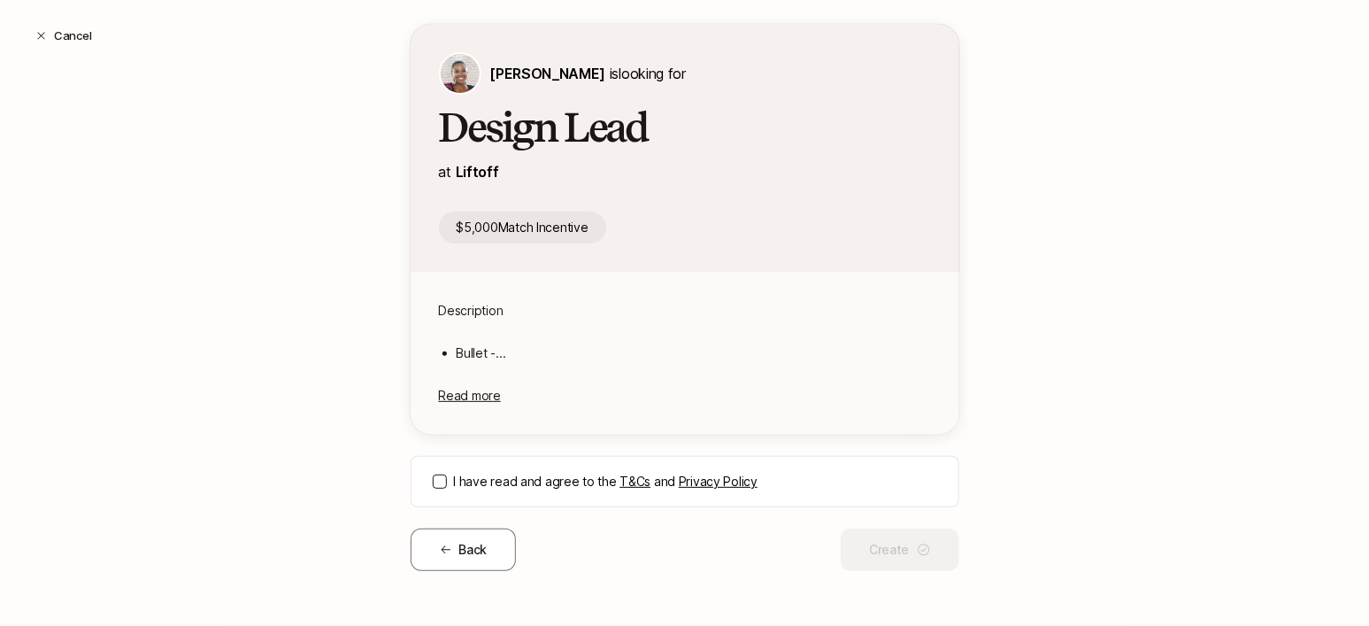
scroll to position [38, 0]
click at [444, 477] on button "I have read and agree to the T&Cs and Privacy Policy" at bounding box center [440, 481] width 14 height 14
click at [908, 551] on button "Create" at bounding box center [900, 549] width 118 height 42
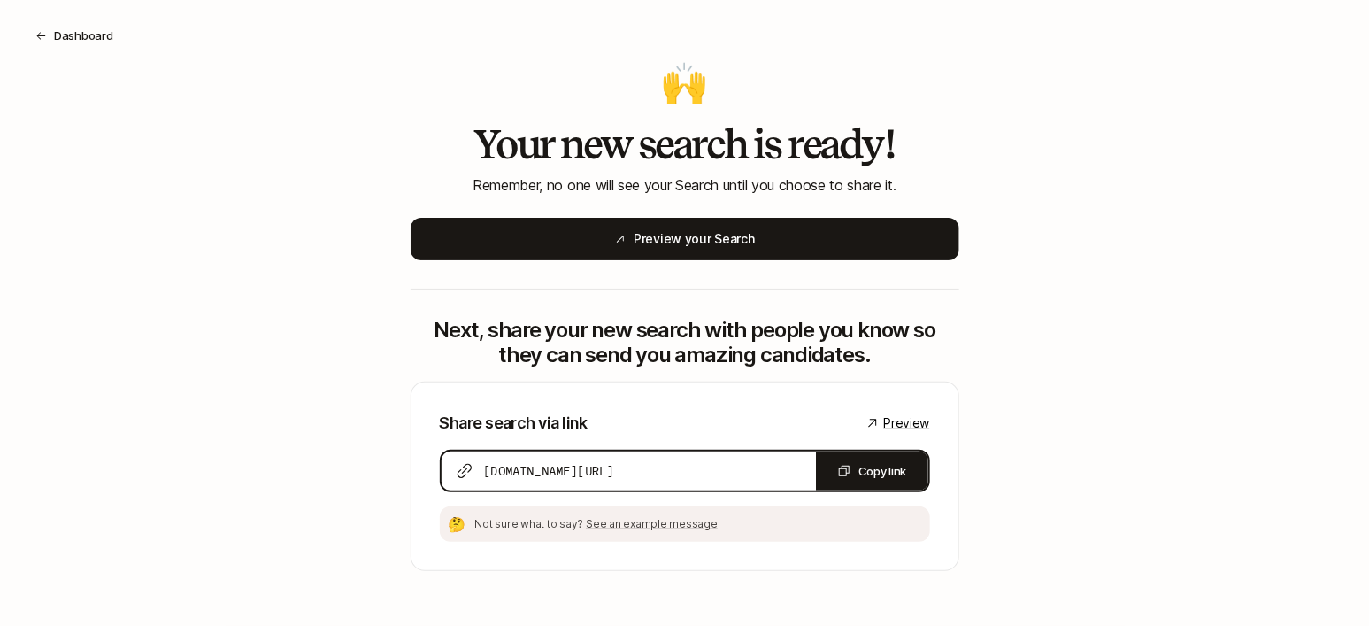
scroll to position [130, 0]
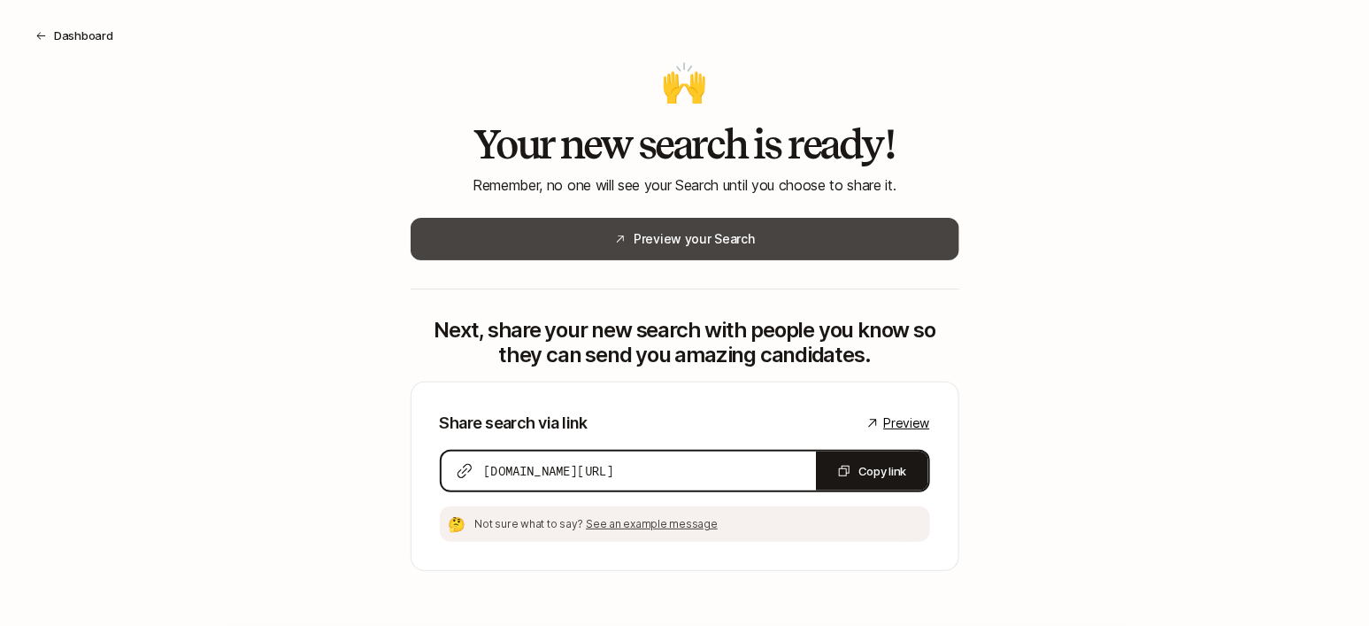
click at [794, 243] on button "Preview your Search" at bounding box center [685, 239] width 549 height 42
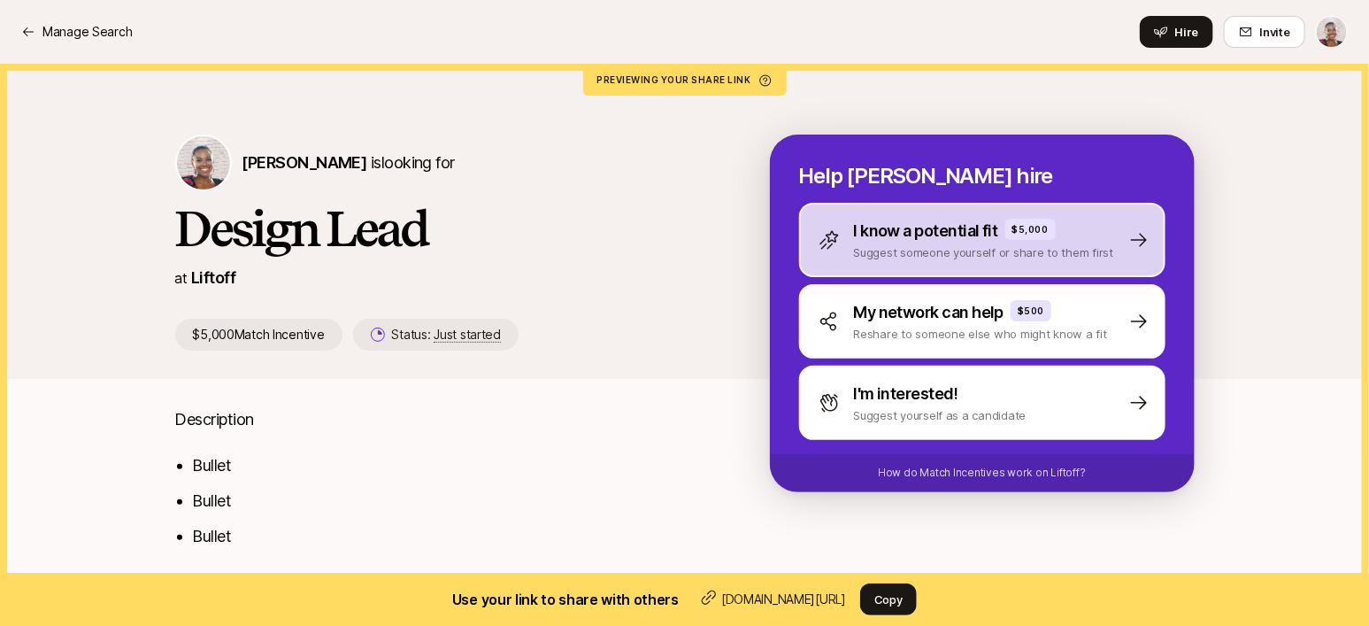
click at [877, 235] on p "I know a potential fit" at bounding box center [926, 231] width 144 height 25
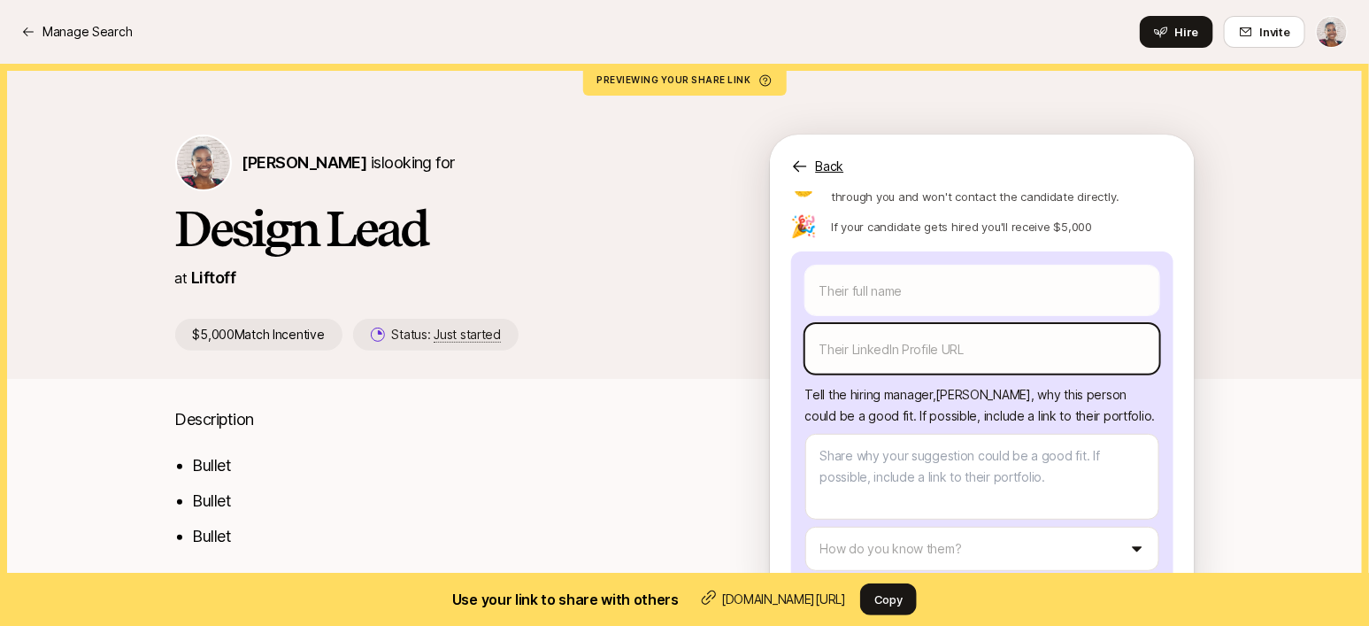
scroll to position [226, 0]
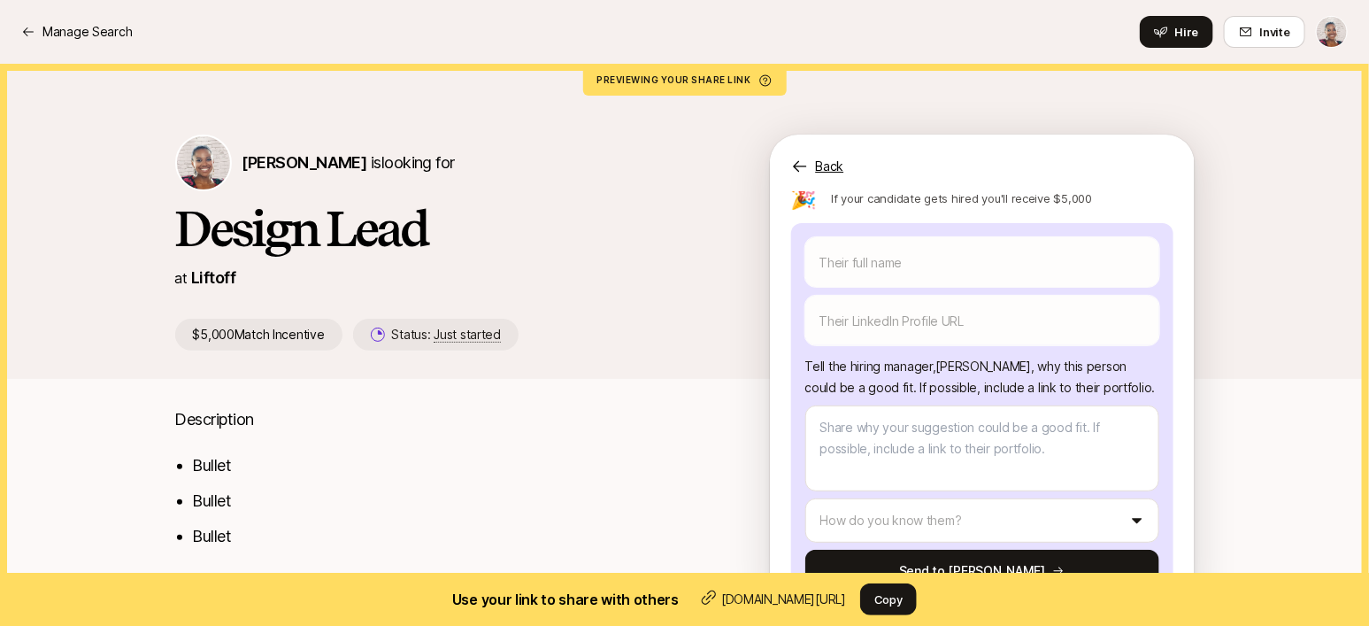
click at [807, 169] on icon at bounding box center [800, 167] width 18 height 18
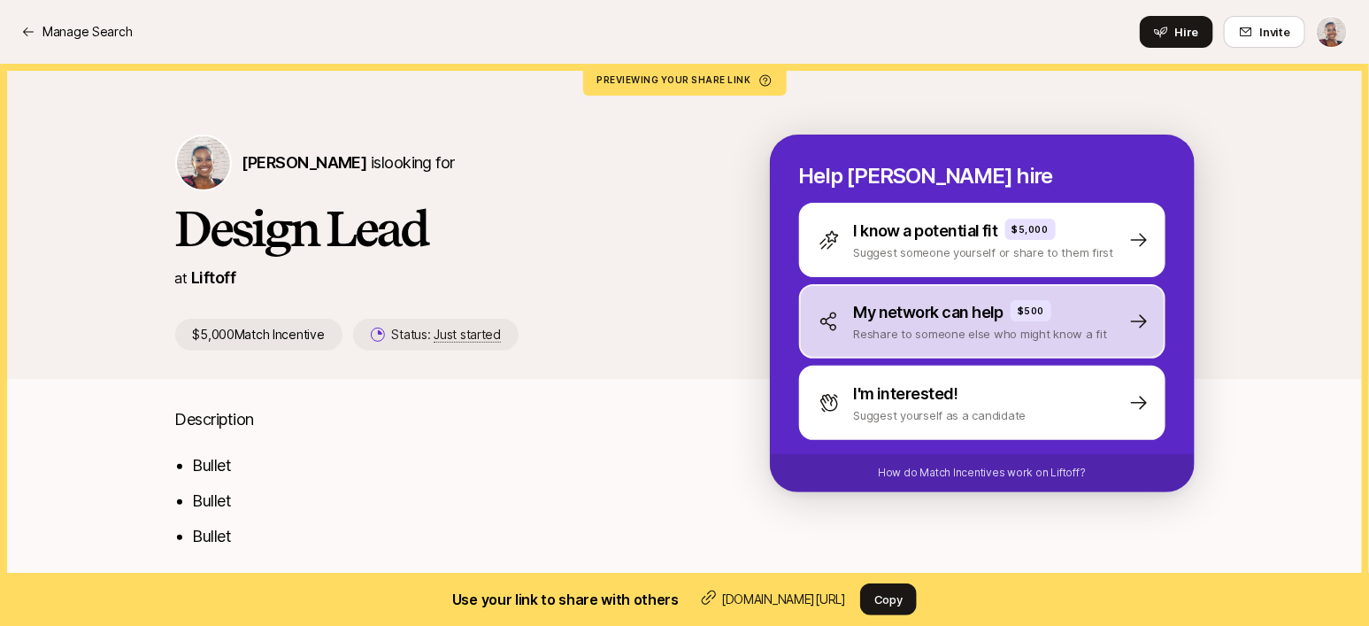
click at [896, 316] on p "My network can help" at bounding box center [929, 312] width 150 height 25
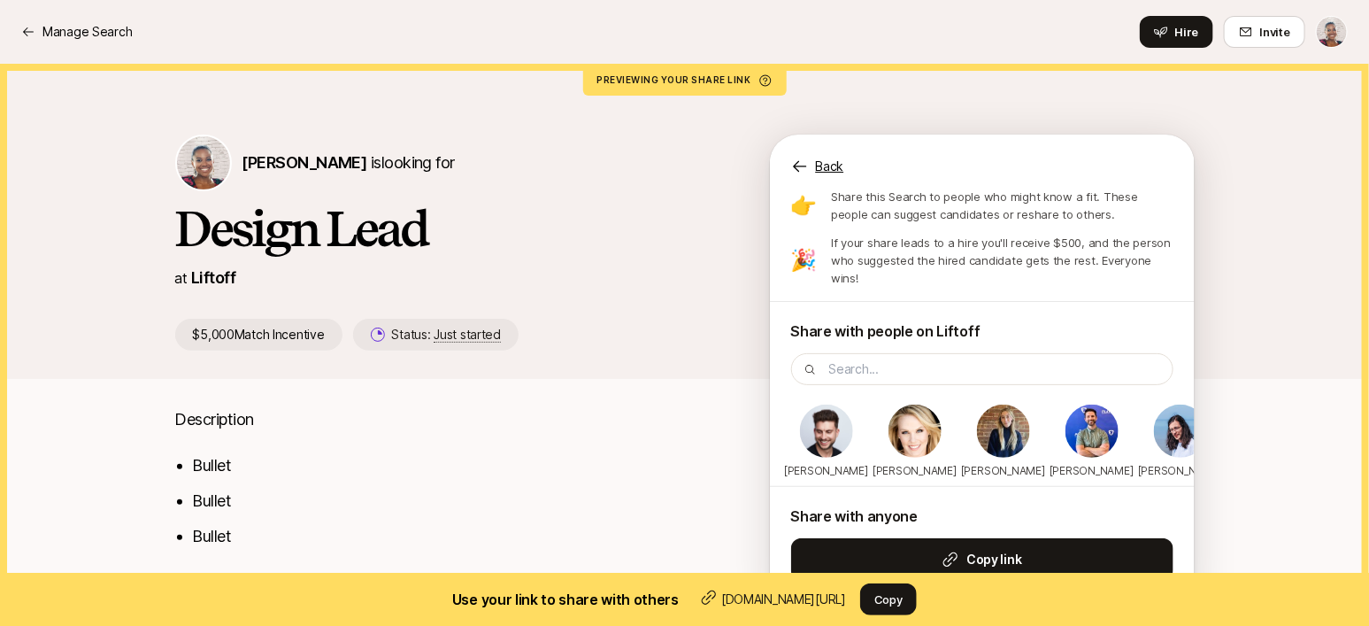
scroll to position [102, 0]
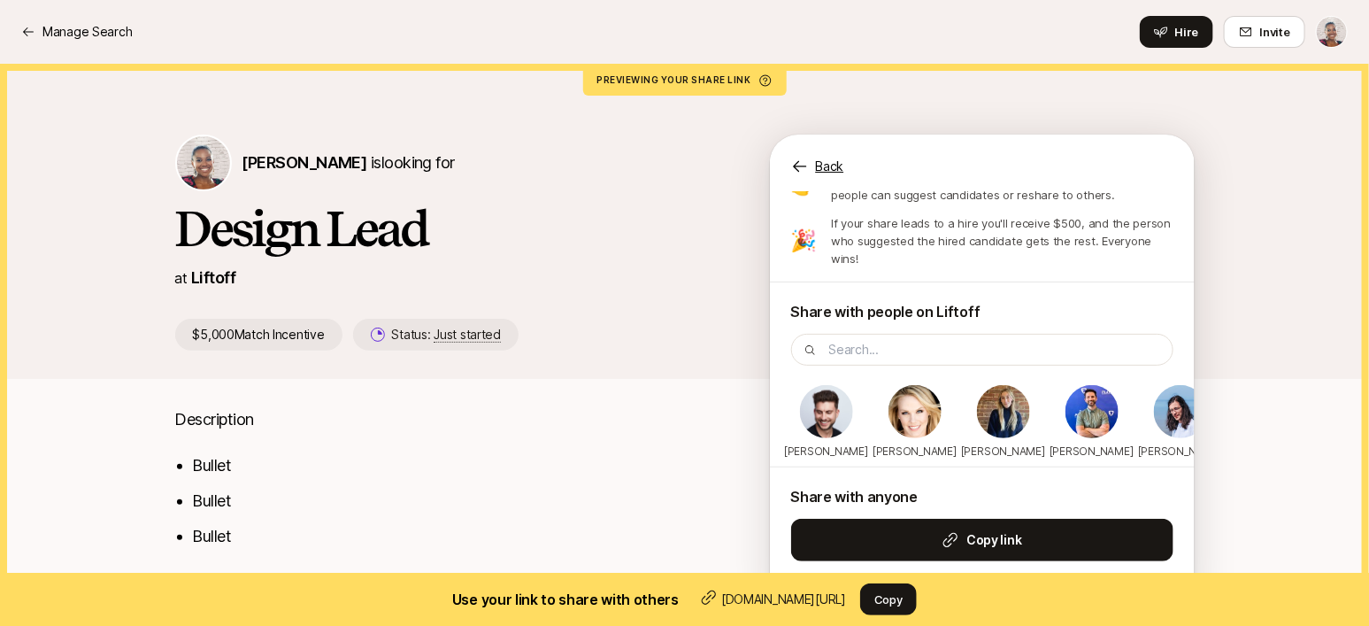
click at [819, 166] on p "Back" at bounding box center [830, 166] width 28 height 21
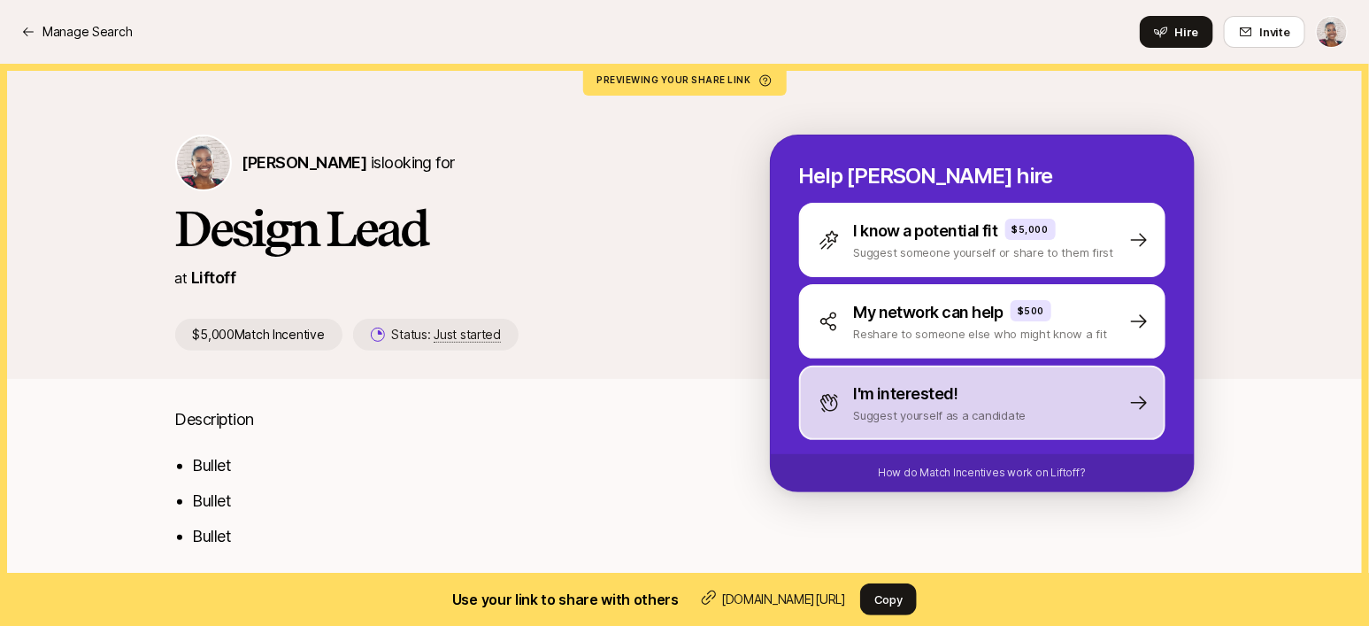
click at [1005, 382] on div "I'm interested!" at bounding box center [940, 394] width 173 height 25
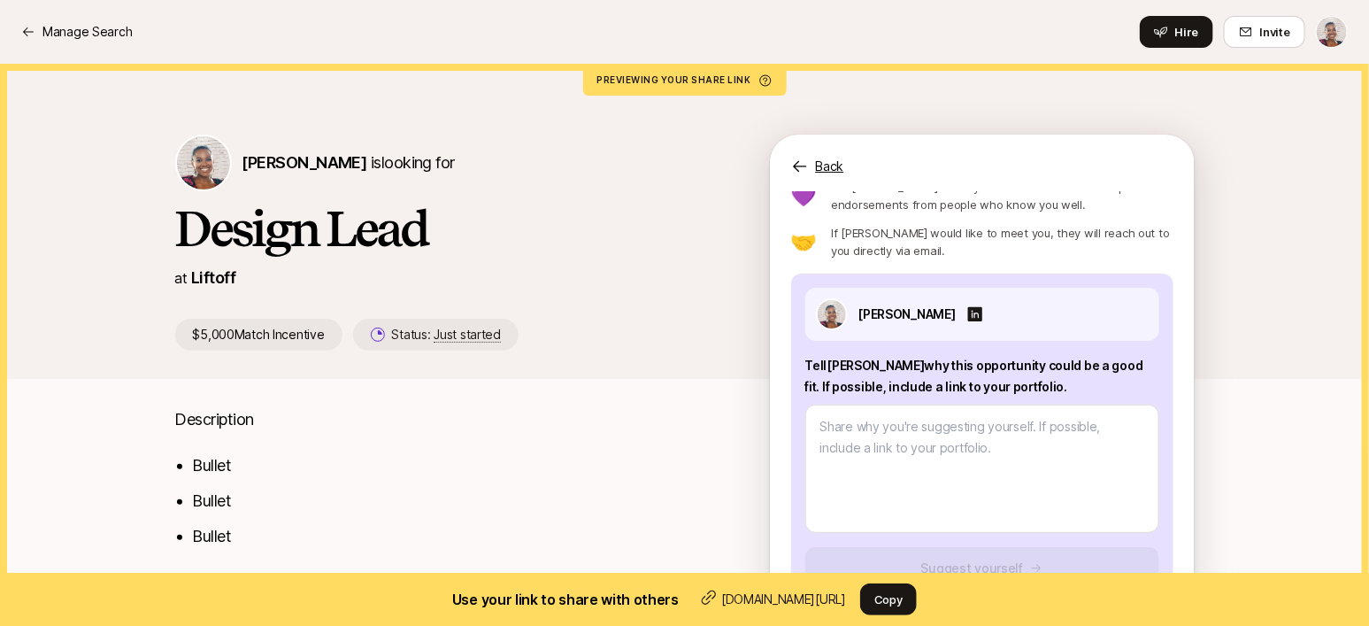
scroll to position [93, 0]
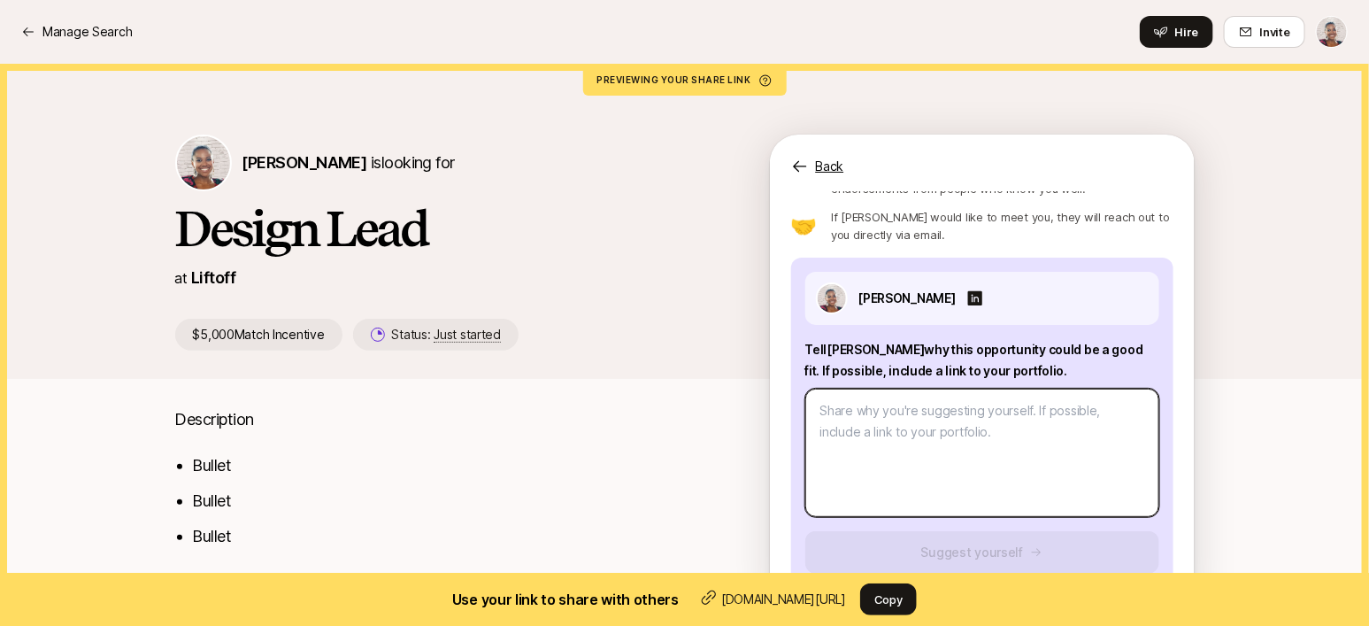
click at [951, 432] on textarea at bounding box center [983, 453] width 354 height 128
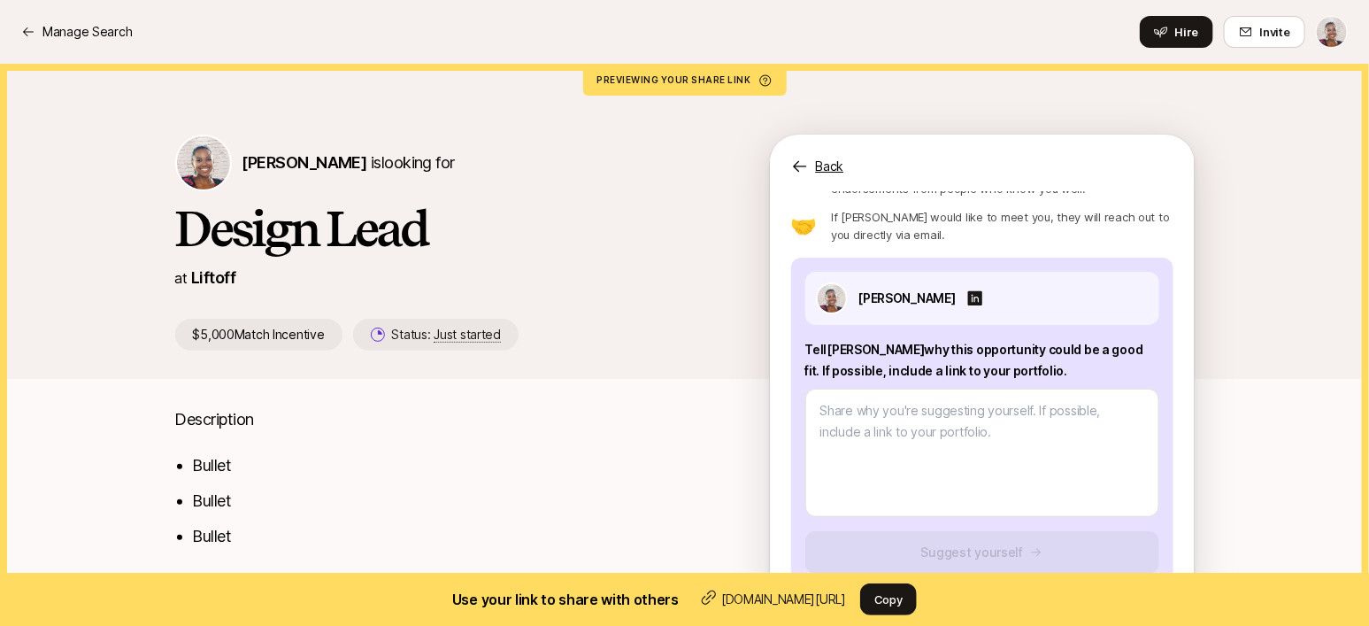
click at [798, 173] on icon at bounding box center [800, 167] width 18 height 18
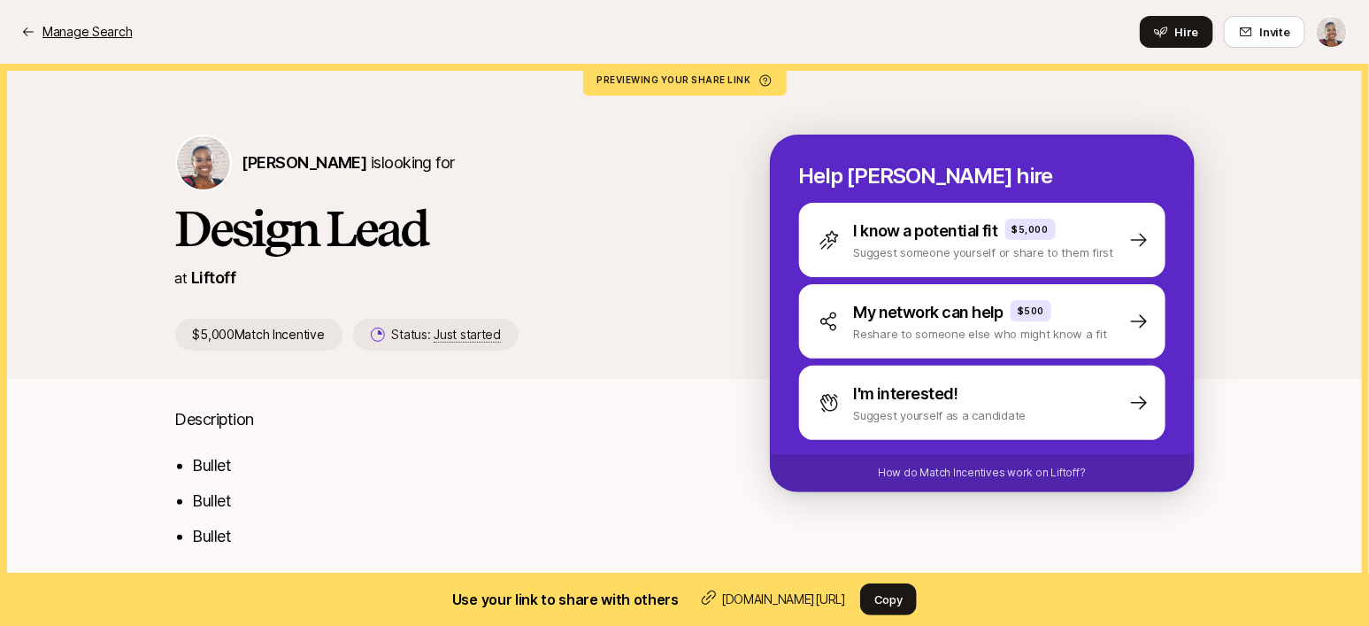
click at [83, 32] on p "Manage Search" at bounding box center [86, 31] width 89 height 21
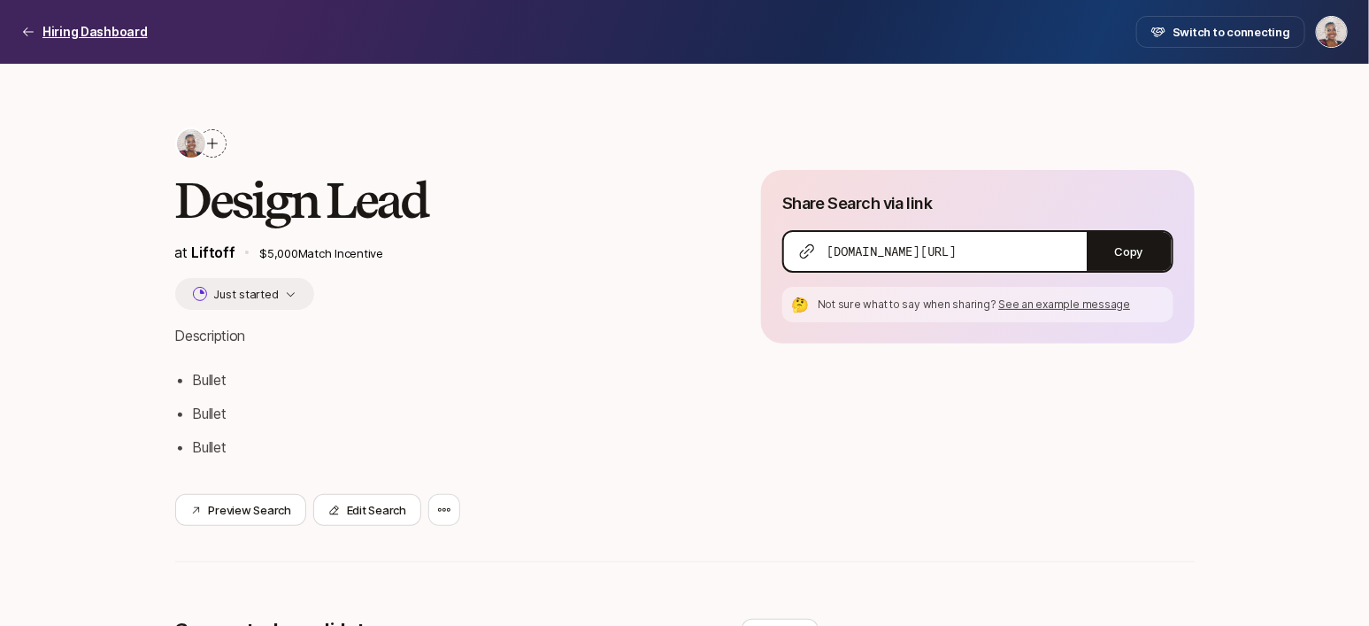
click at [81, 25] on p "Hiring Dashboard" at bounding box center [94, 31] width 105 height 21
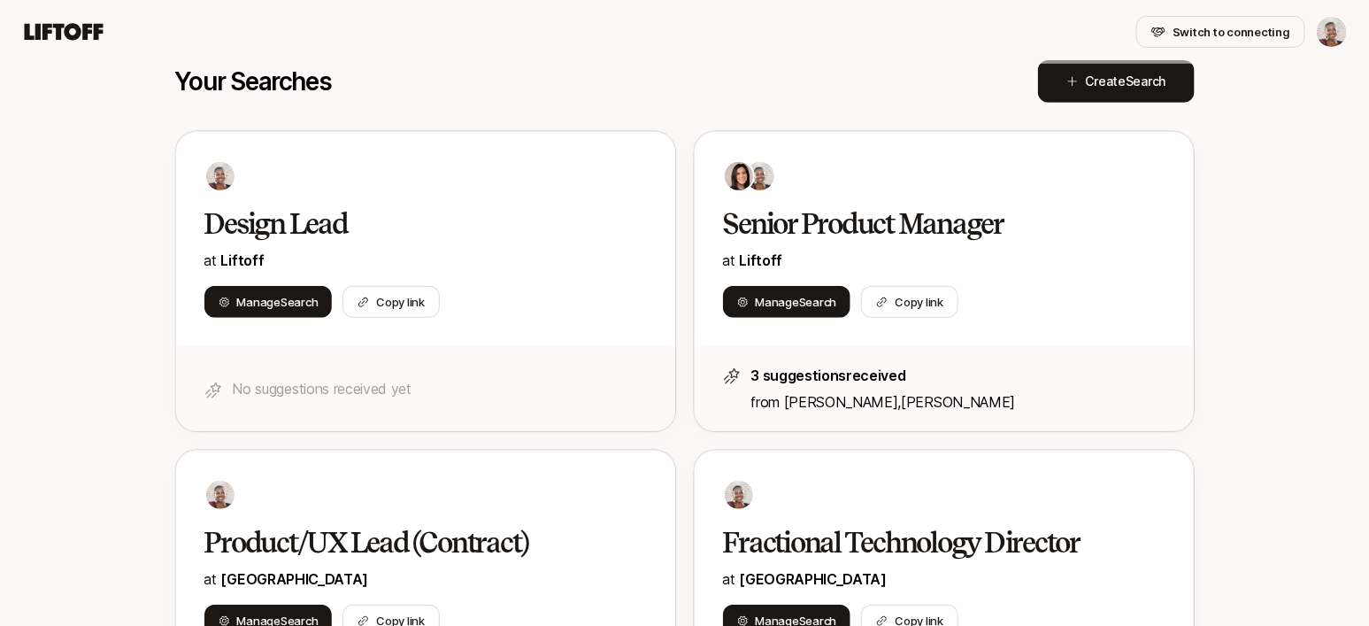
scroll to position [285, 0]
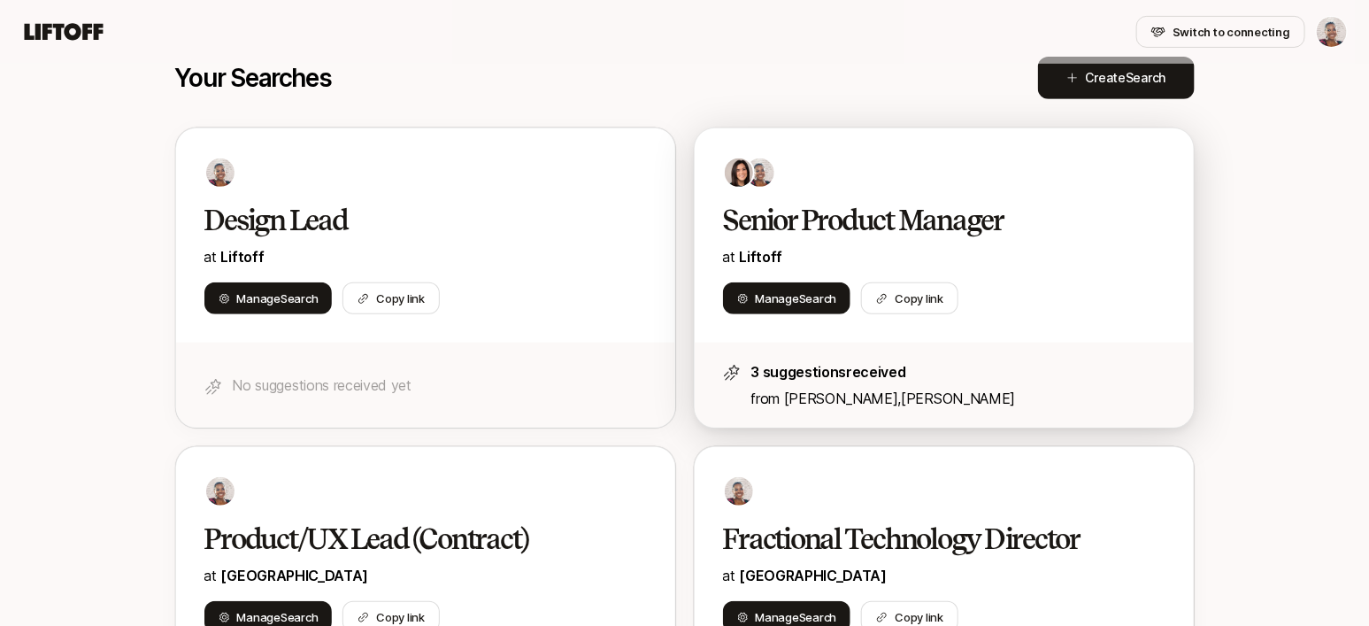
click at [959, 184] on div at bounding box center [944, 173] width 443 height 32
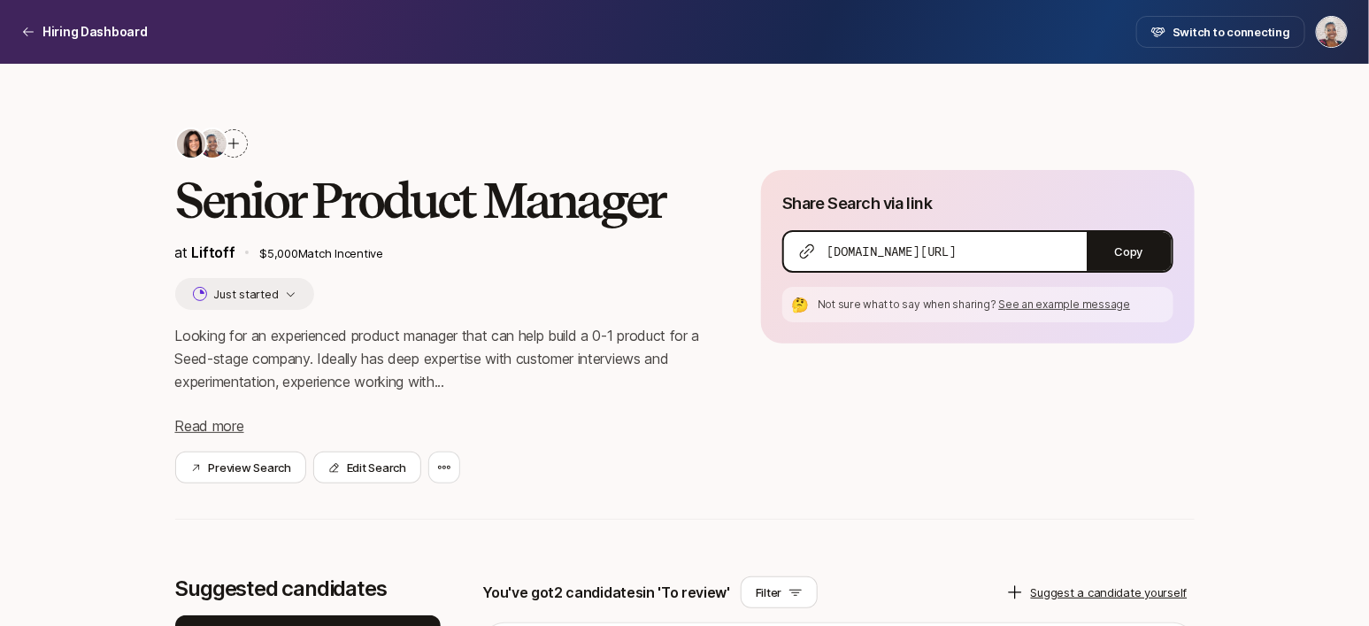
click at [237, 143] on icon at bounding box center [234, 143] width 14 height 14
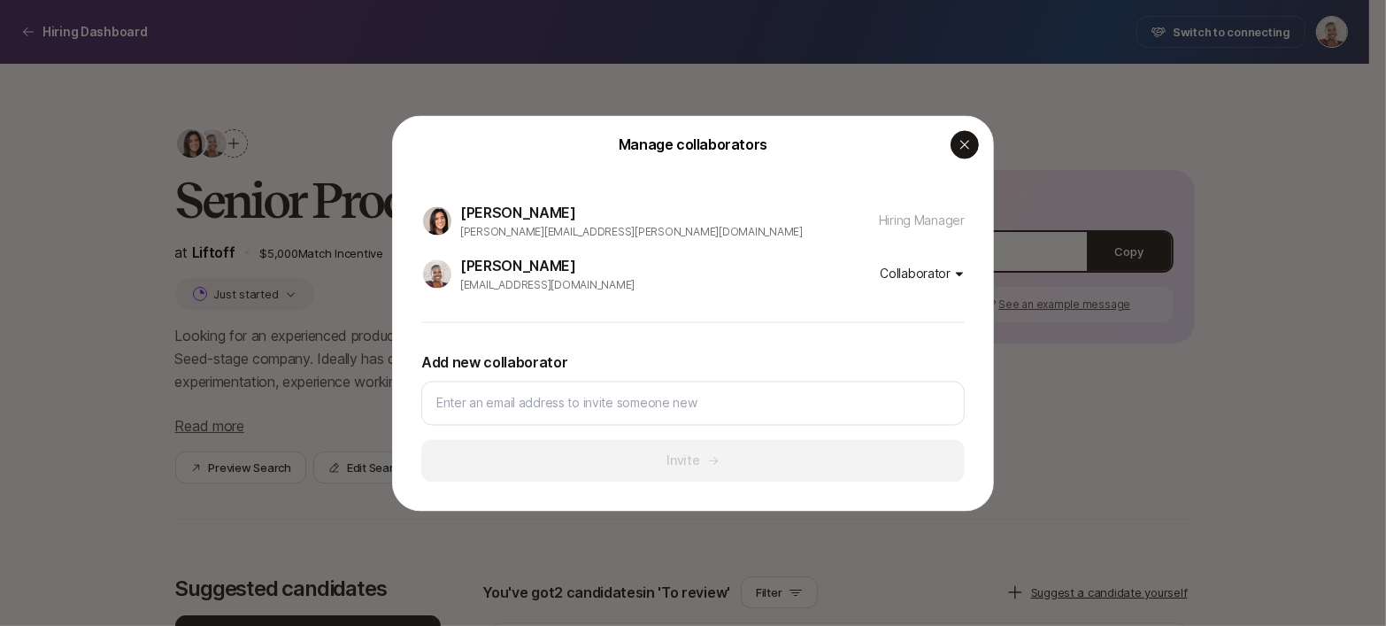
click at [965, 145] on icon "button" at bounding box center [964, 144] width 9 height 9
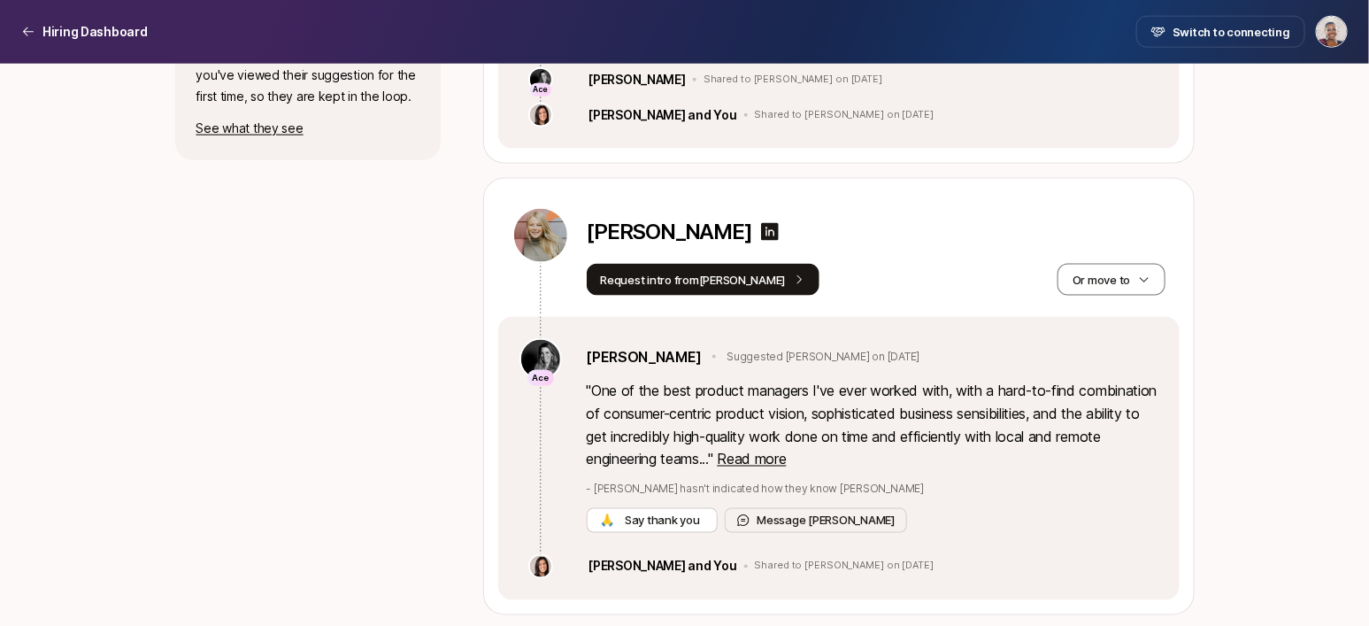
scroll to position [909, 0]
click at [786, 459] on span "Read more" at bounding box center [751, 459] width 69 height 18
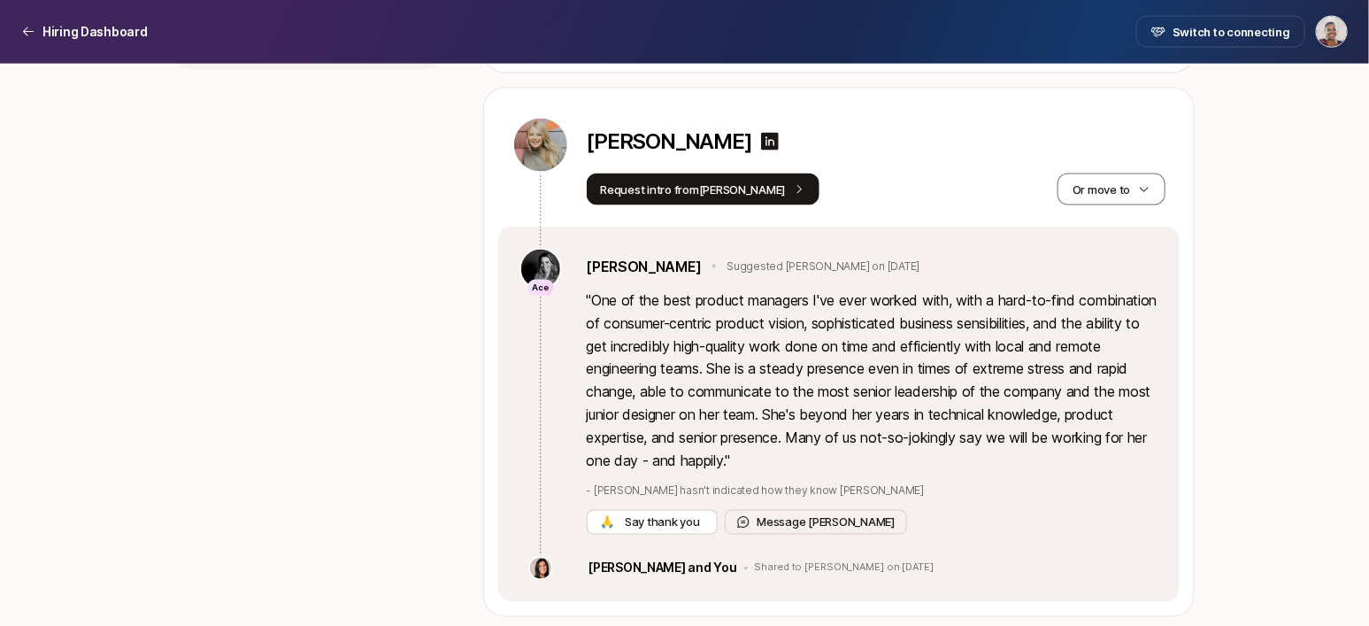
scroll to position [1001, 0]
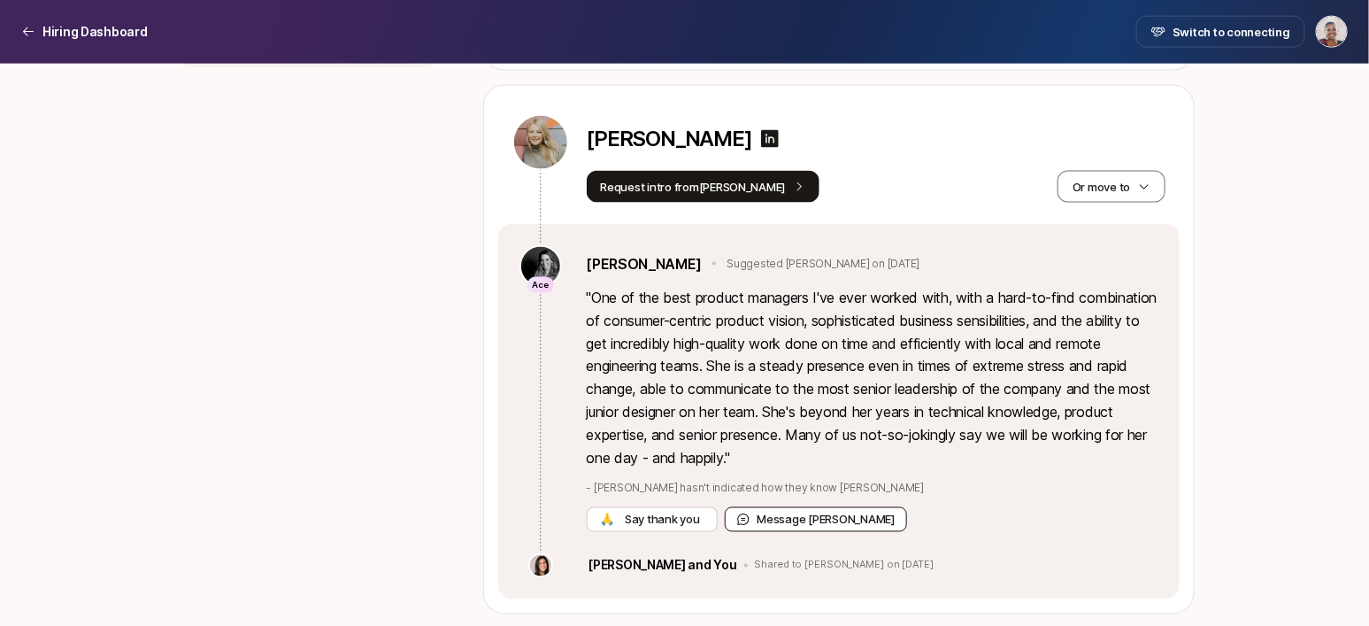
click at [834, 512] on button "Message [PERSON_NAME]" at bounding box center [816, 519] width 183 height 25
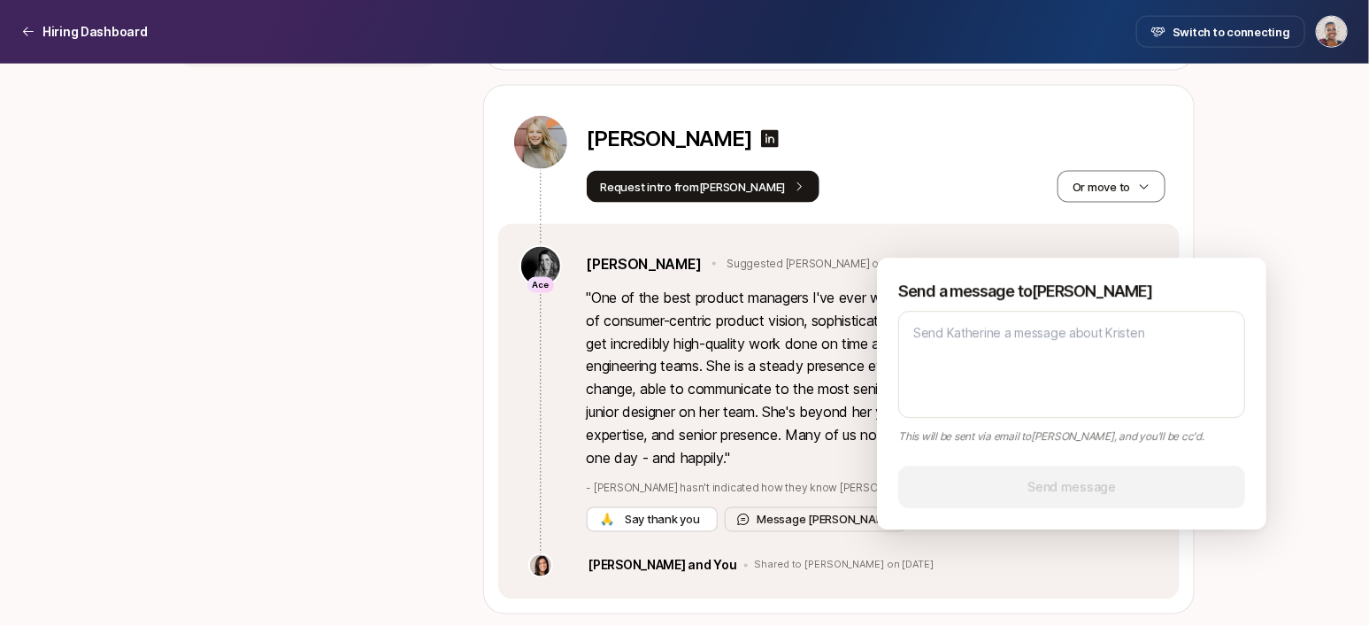
type textarea "x"
click at [945, 228] on div "Ace [PERSON_NAME] Suggested [PERSON_NAME] on [DATE] " One of the best product m…" at bounding box center [839, 411] width 682 height 375
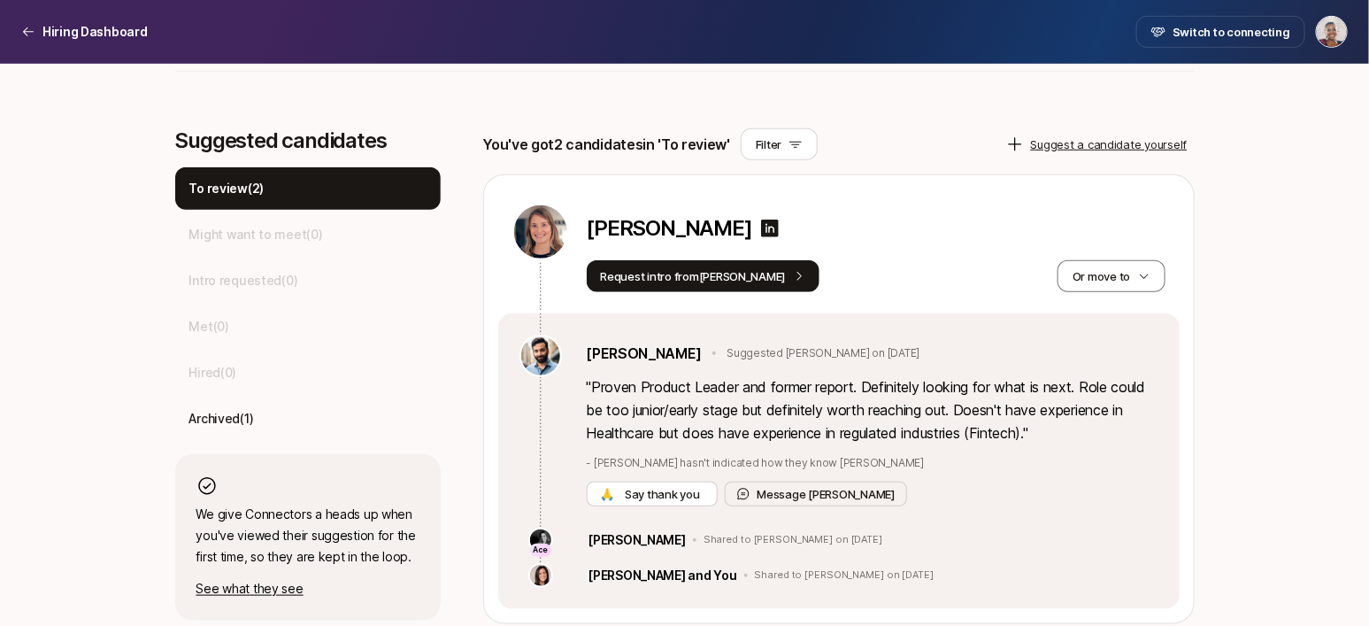
scroll to position [437, 0]
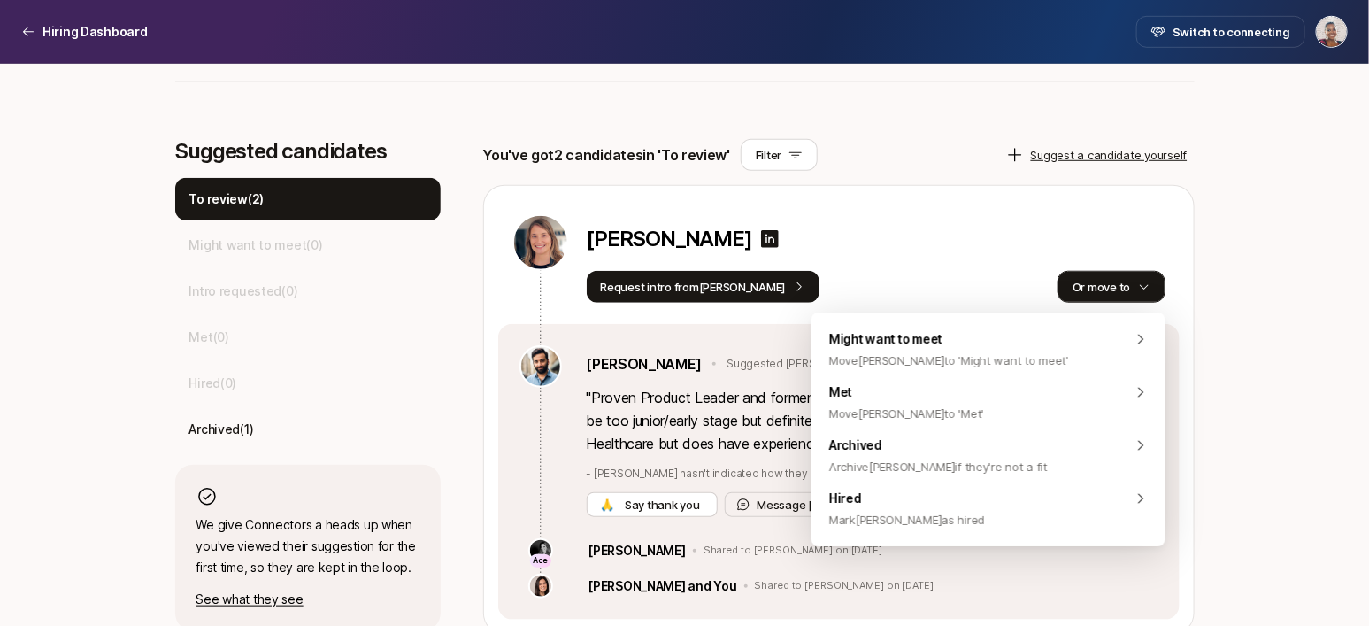
click at [1145, 282] on icon "button" at bounding box center [1144, 287] width 12 height 12
click at [1247, 404] on div "Senior Product Manager at Liftoff $5,000 Match Incentive Just started Looking f…" at bounding box center [684, 409] width 1369 height 1566
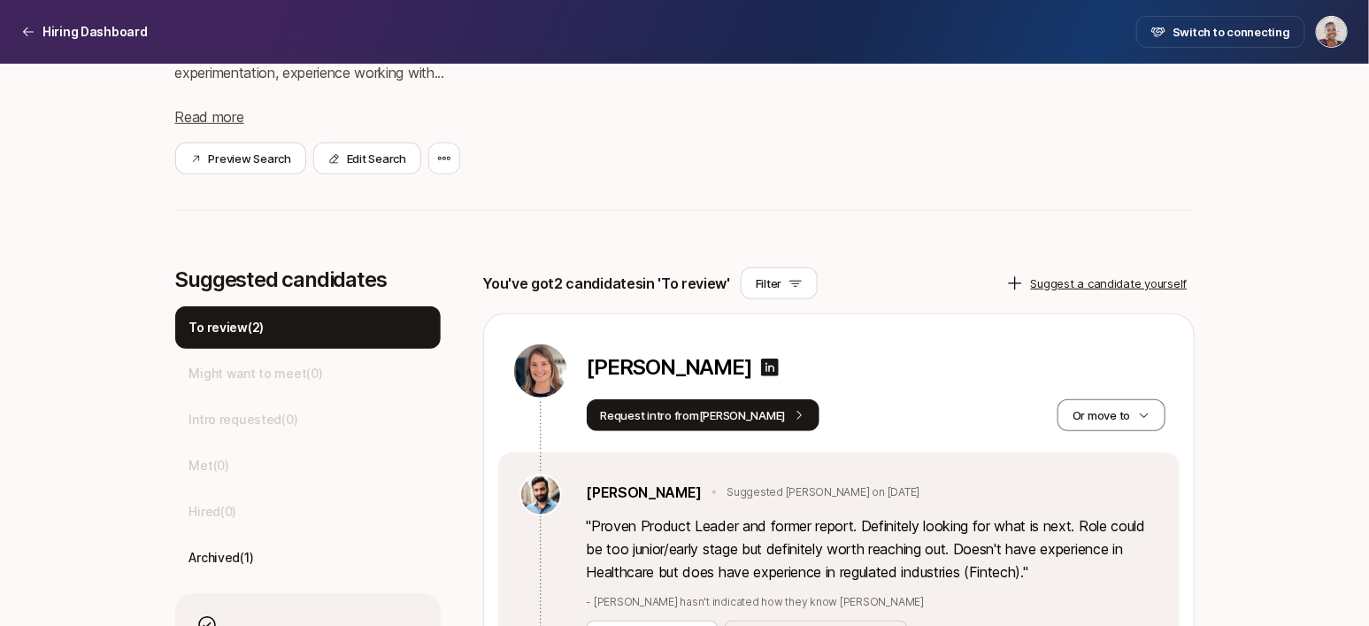
scroll to position [297, 0]
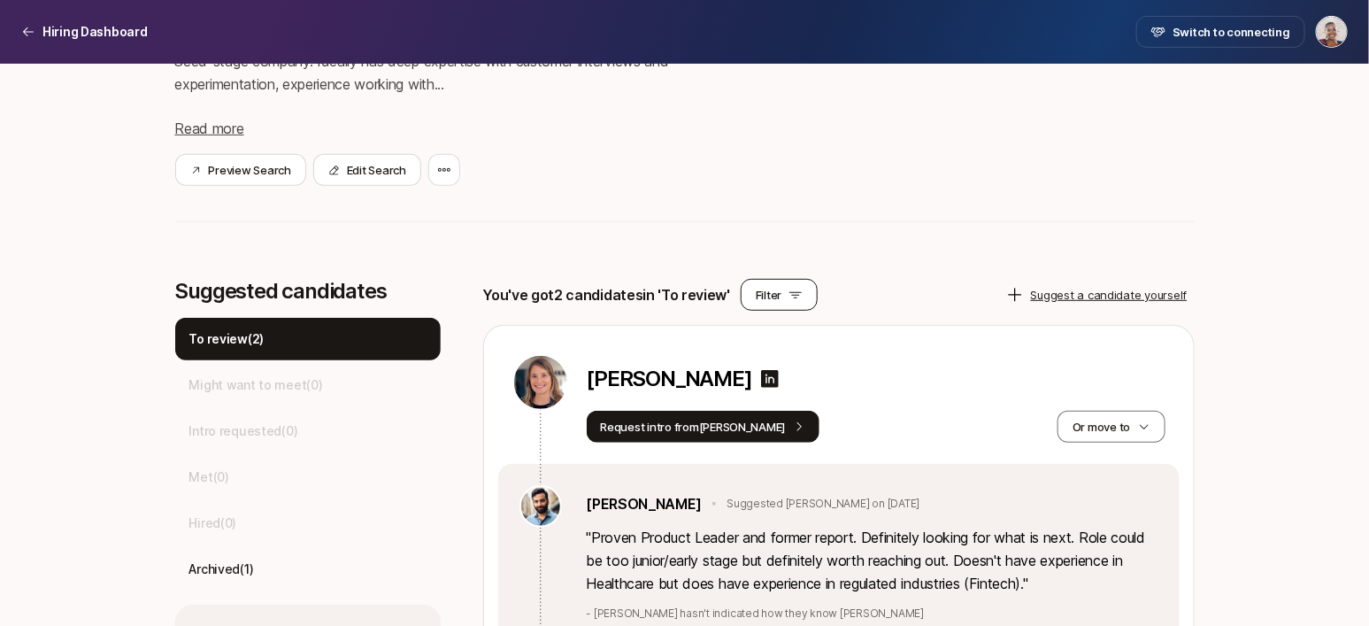
click at [794, 290] on icon at bounding box center [796, 295] width 14 height 14
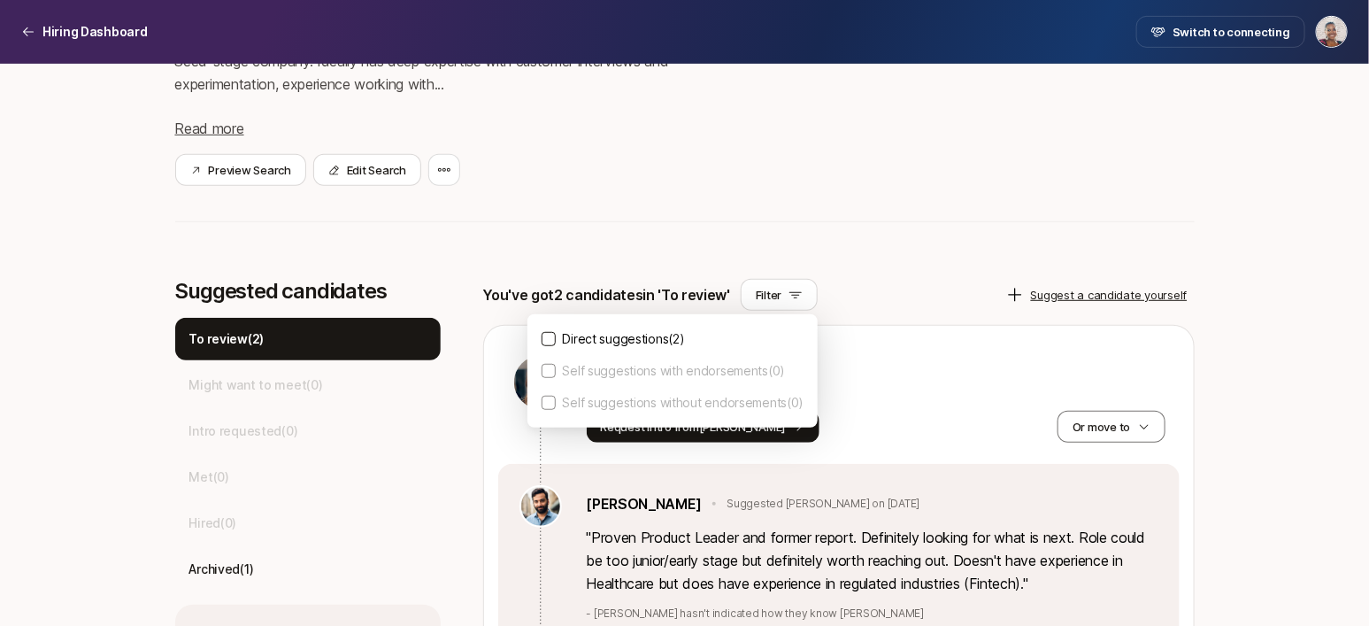
click at [851, 287] on div "You've got 2 candidates in 'To review' Filter Direct suggestions ( 2 ) Self sug…" at bounding box center [839, 295] width 712 height 32
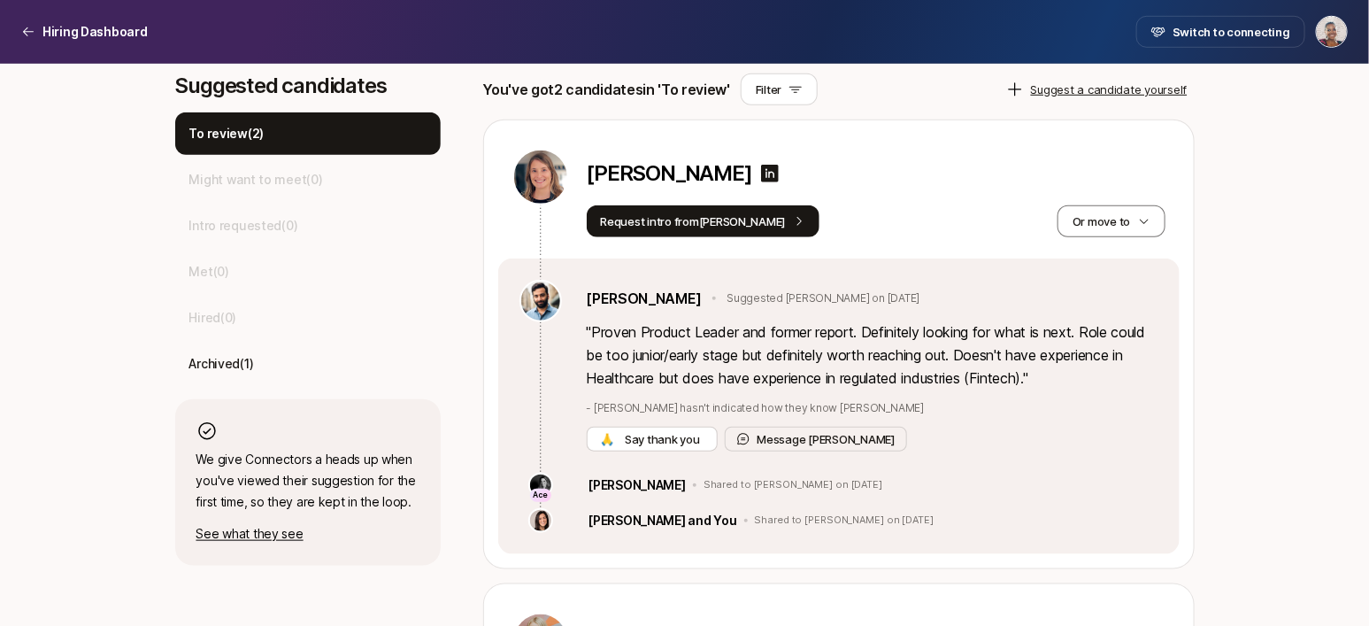
scroll to position [479, 0]
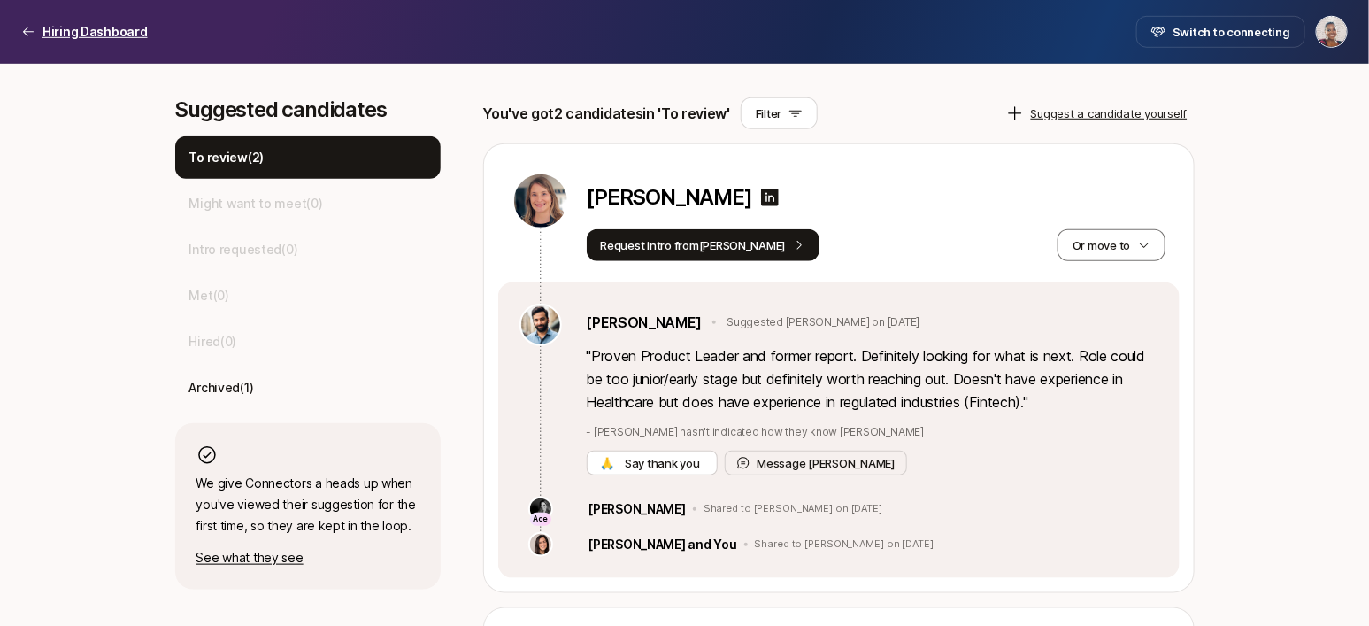
click at [88, 33] on p "Hiring Dashboard" at bounding box center [94, 31] width 105 height 21
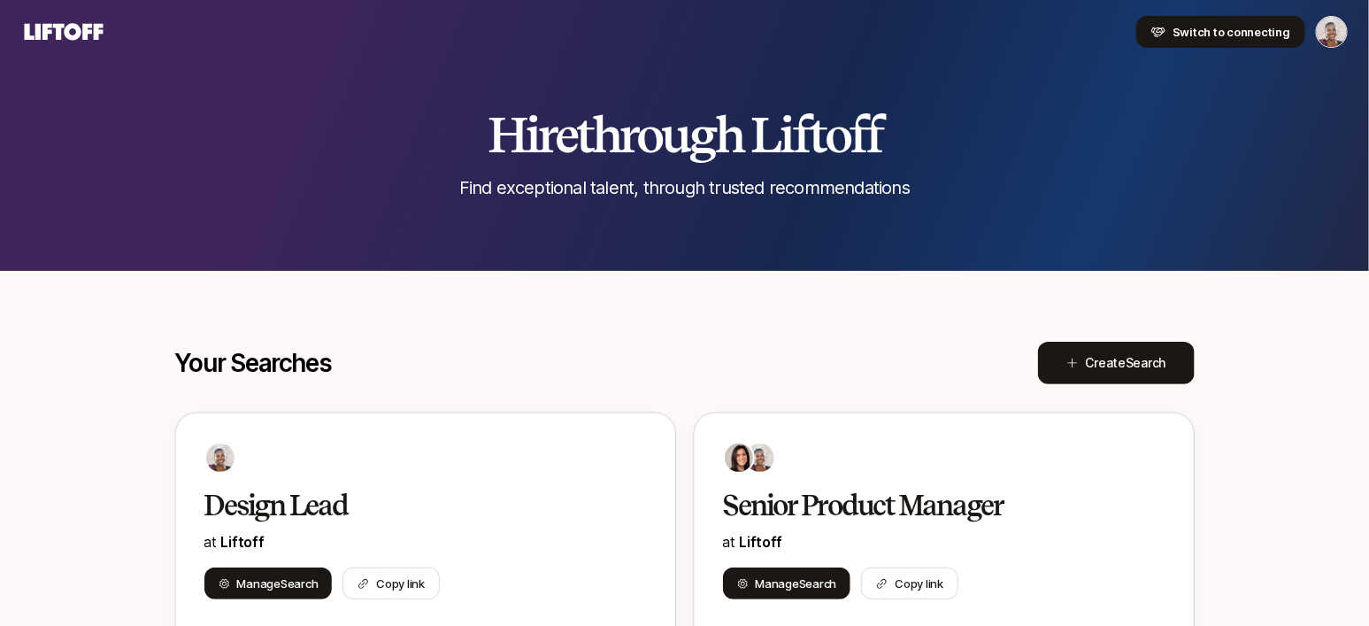
click at [1241, 31] on span "Switch to connecting" at bounding box center [1232, 32] width 118 height 18
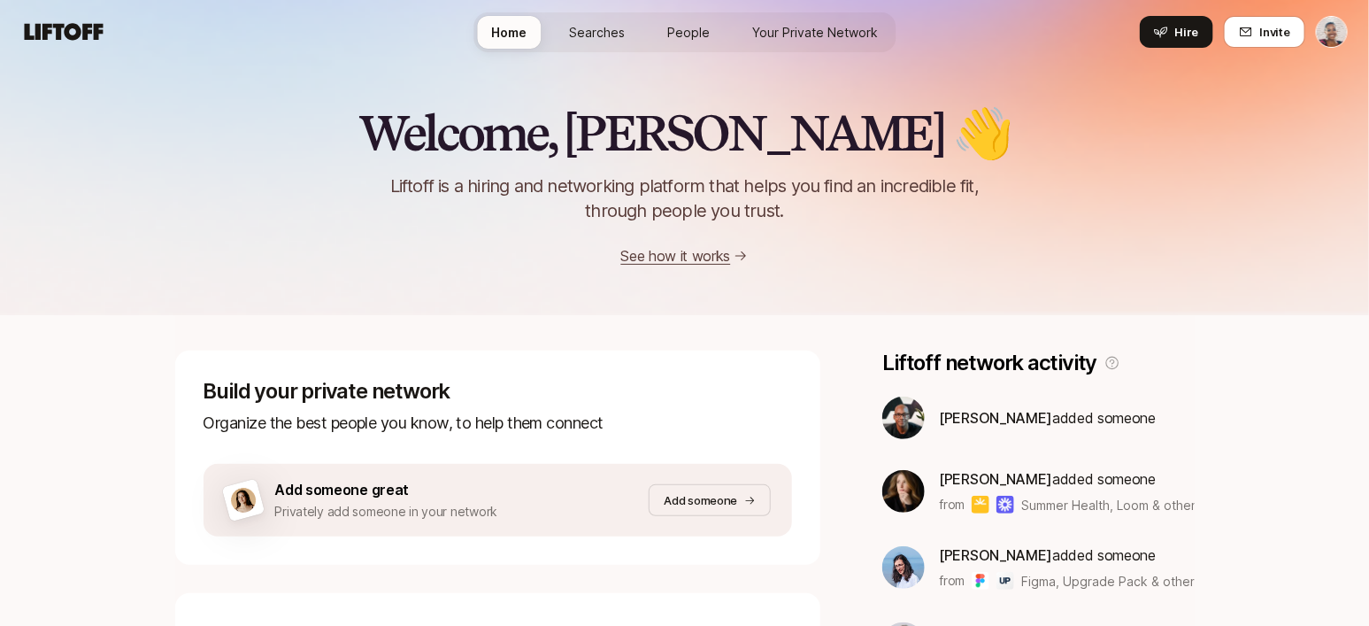
click at [603, 28] on span "Searches" at bounding box center [597, 32] width 56 height 19
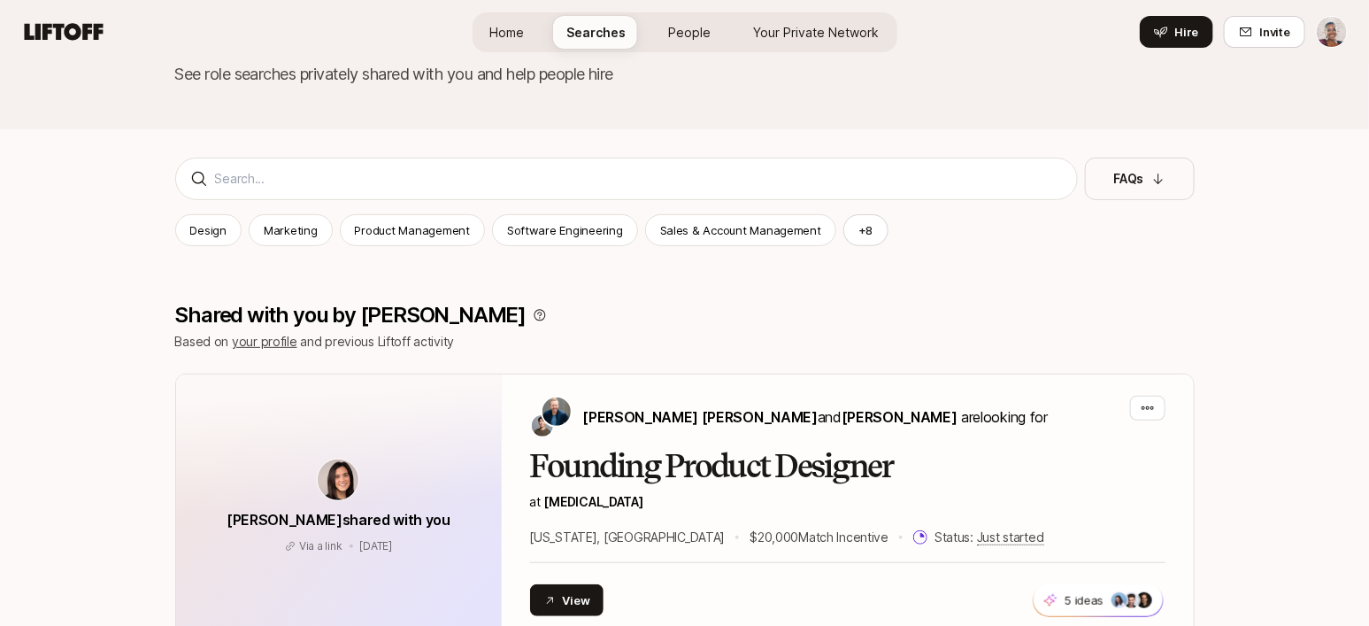
scroll to position [116, 0]
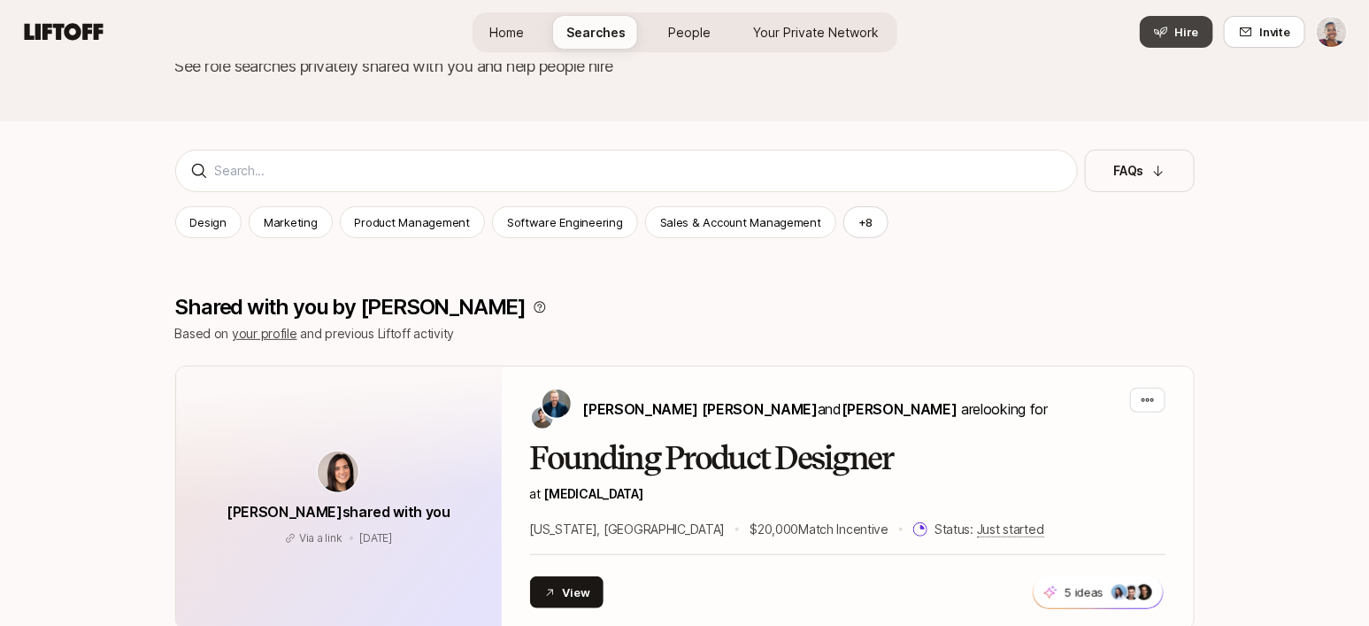
click at [1183, 29] on span "Hire" at bounding box center [1188, 32] width 24 height 18
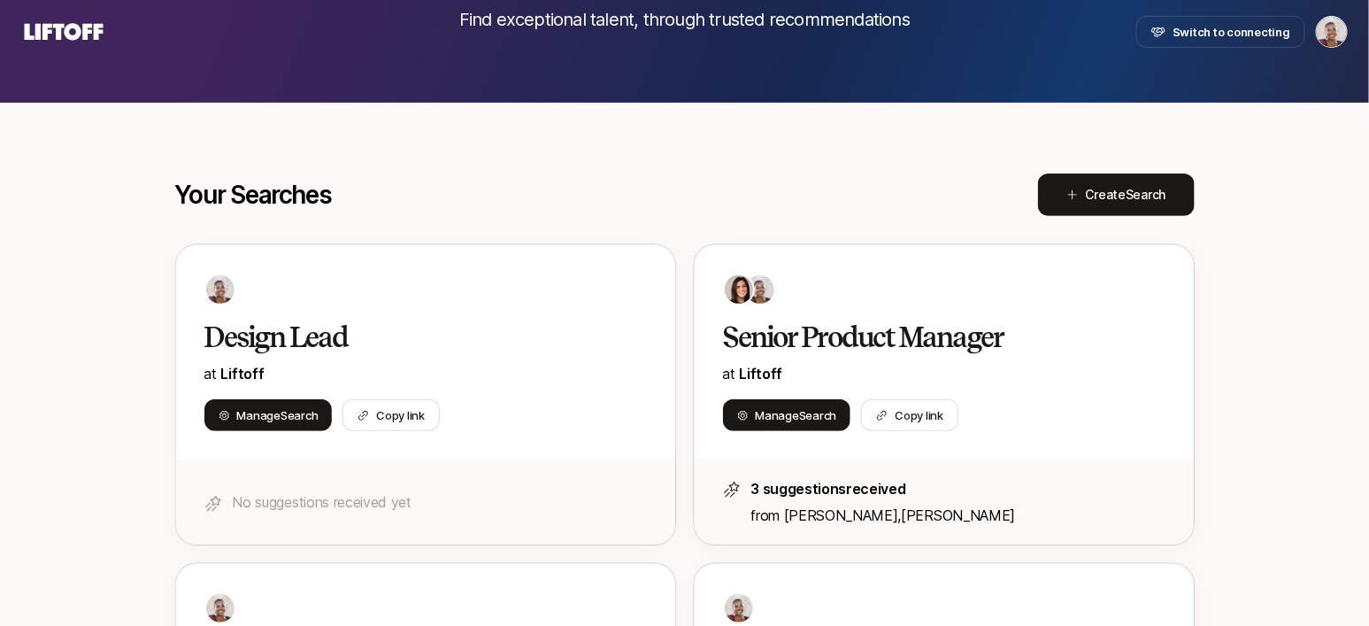
scroll to position [171, 0]
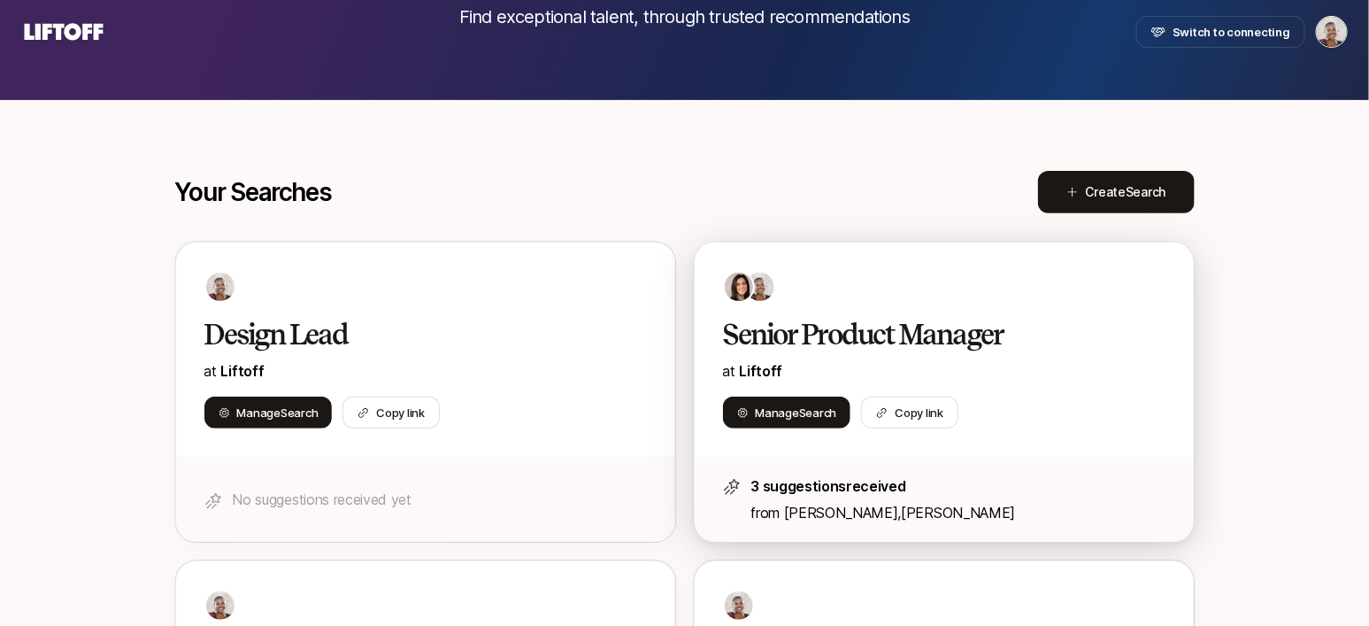
click at [891, 290] on div at bounding box center [944, 287] width 443 height 32
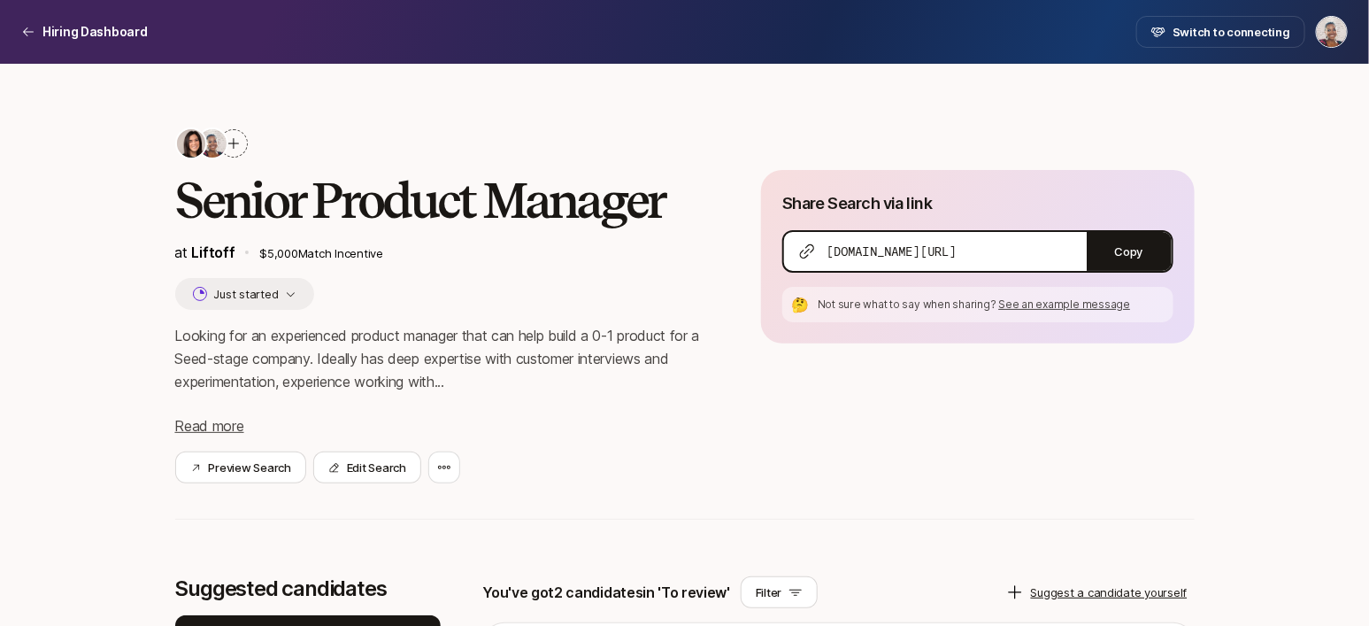
click at [237, 143] on icon at bounding box center [234, 143] width 14 height 14
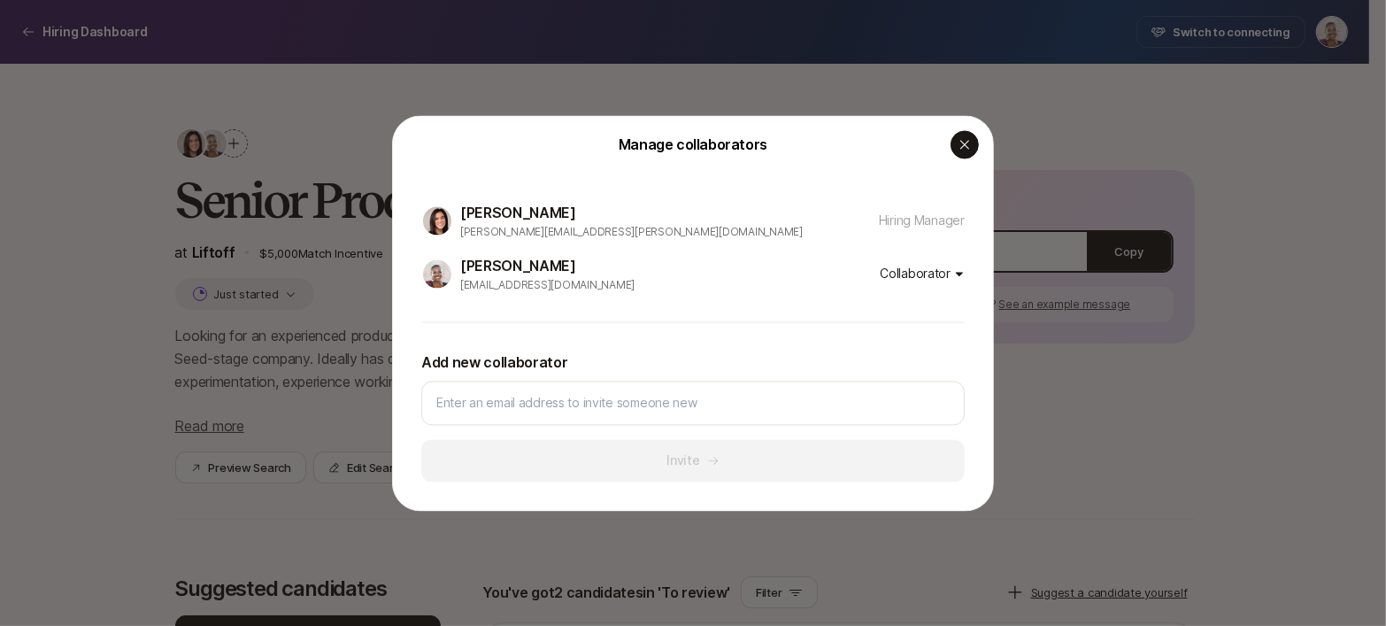
click at [964, 140] on icon "button" at bounding box center [965, 144] width 14 height 14
